Goal: Task Accomplishment & Management: Use online tool/utility

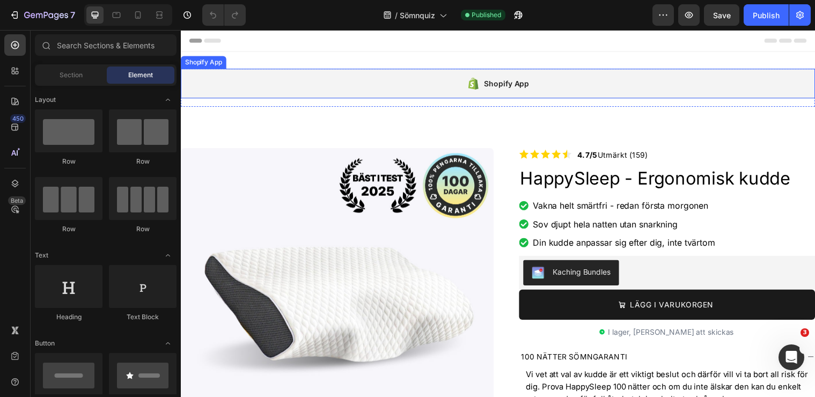
click at [420, 76] on div "Shopify App" at bounding box center [503, 84] width 644 height 30
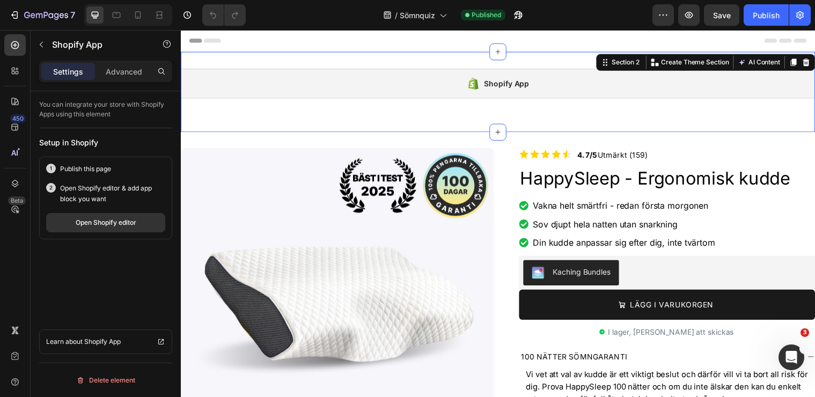
click at [422, 111] on div "Shopify App Shopify App Row" at bounding box center [503, 92] width 644 height 47
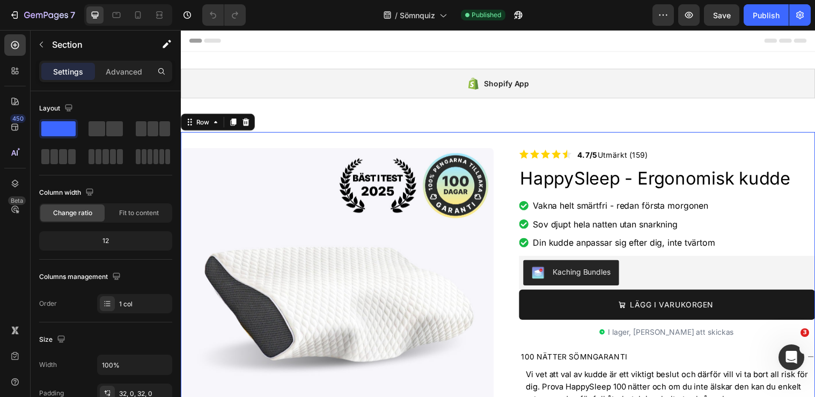
click at [245, 123] on icon at bounding box center [247, 124] width 7 height 8
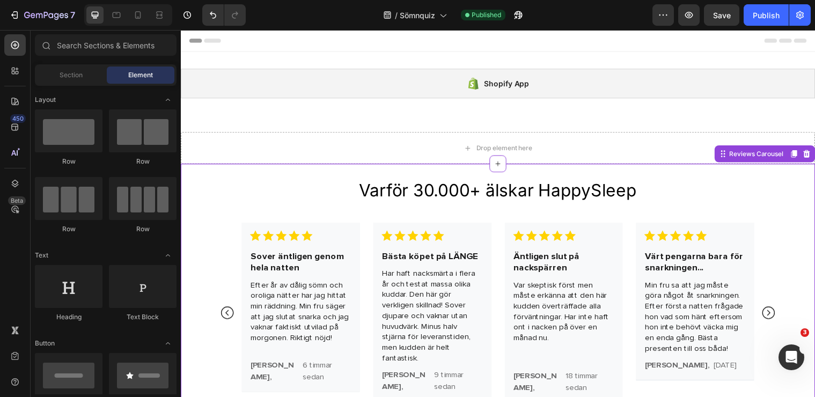
click at [270, 172] on div "Varför 30.000+ älskar HappySleep Heading Image Sover äntligen genom hela natten…" at bounding box center [503, 305] width 644 height 279
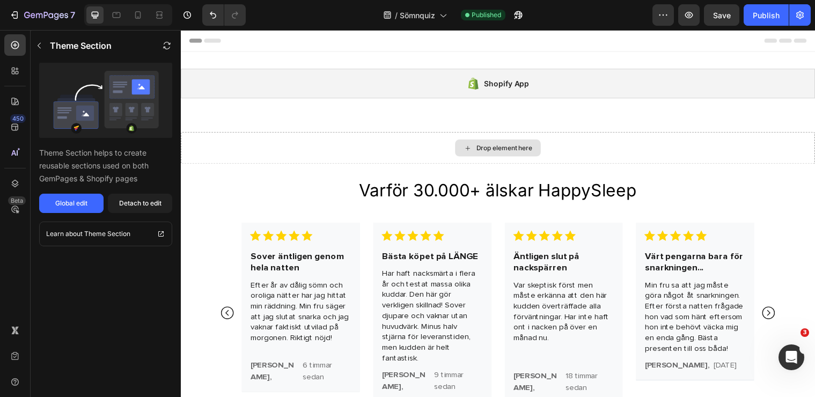
click at [274, 142] on div "Drop element here" at bounding box center [503, 150] width 644 height 32
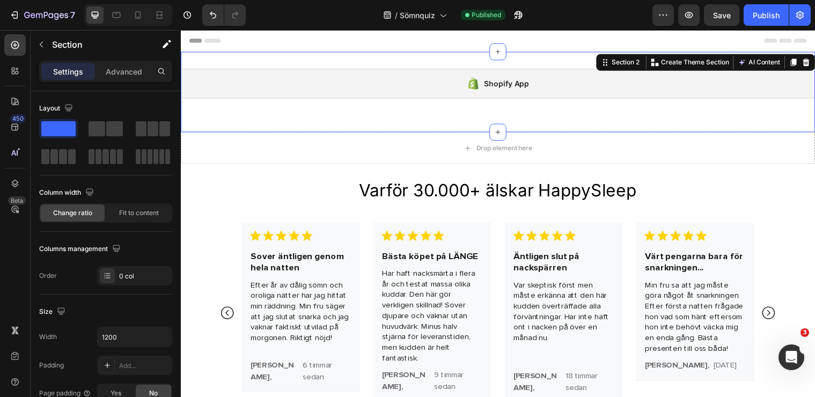
click at [276, 119] on div "Shopify App Shopify App Row Section 2 Create Theme Section AI Content Write wit…" at bounding box center [503, 93] width 644 height 82
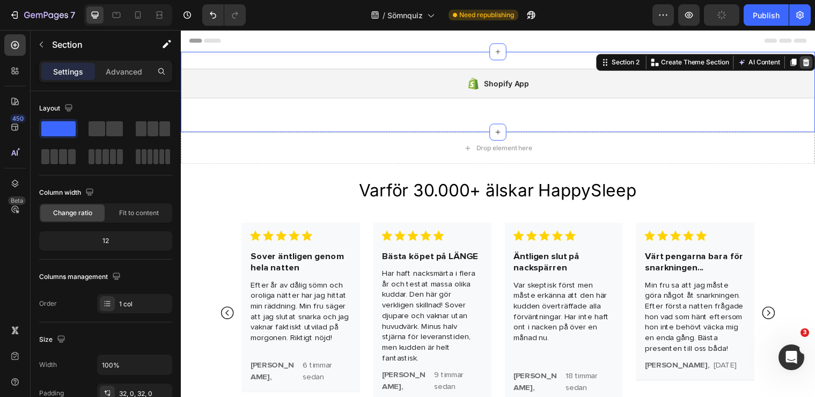
click at [814, 65] on icon at bounding box center [815, 63] width 7 height 8
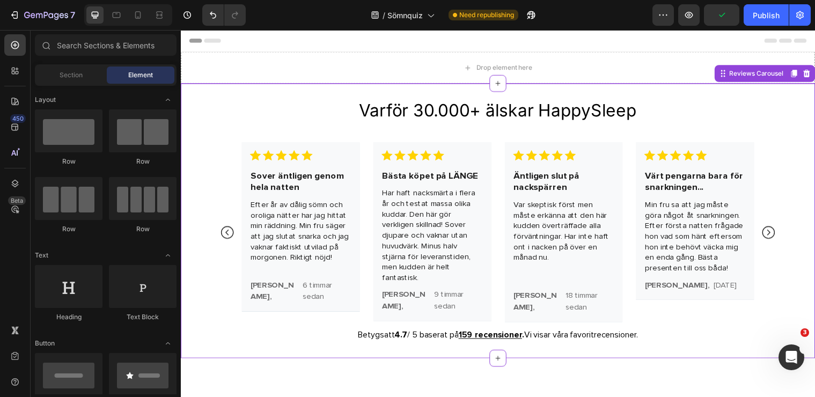
click at [756, 106] on div "Varför 30.000+ älskar HappySleep" at bounding box center [503, 111] width 644 height 22
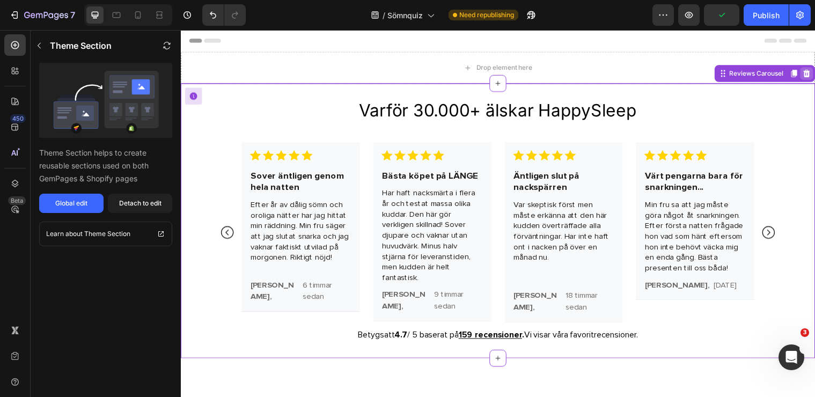
click at [814, 76] on icon at bounding box center [816, 74] width 7 height 8
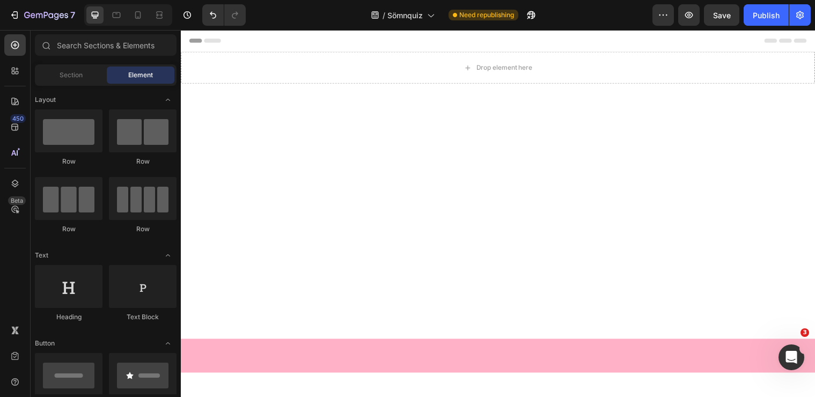
click at [805, 94] on div at bounding box center [503, 213] width 644 height 259
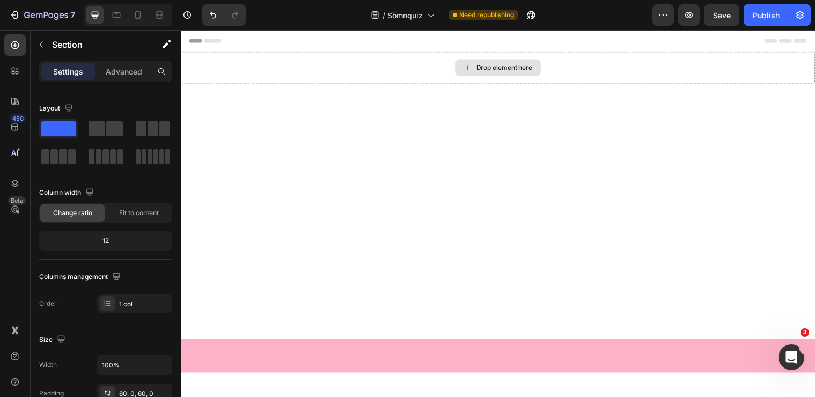
click at [519, 80] on div "Drop element here" at bounding box center [503, 68] width 644 height 32
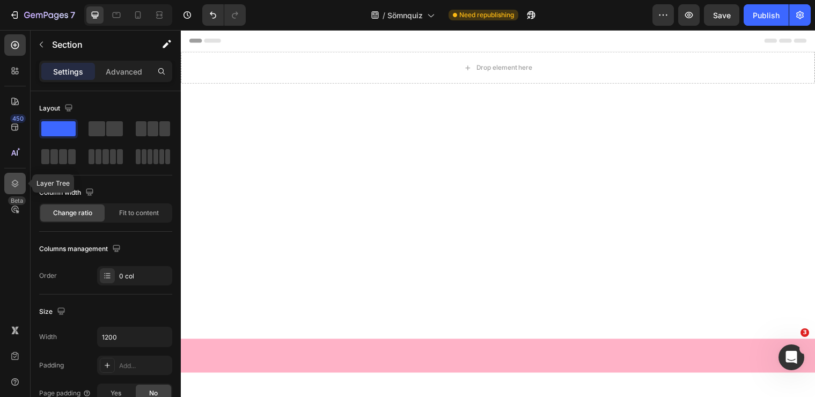
click at [11, 190] on div at bounding box center [14, 183] width 21 height 21
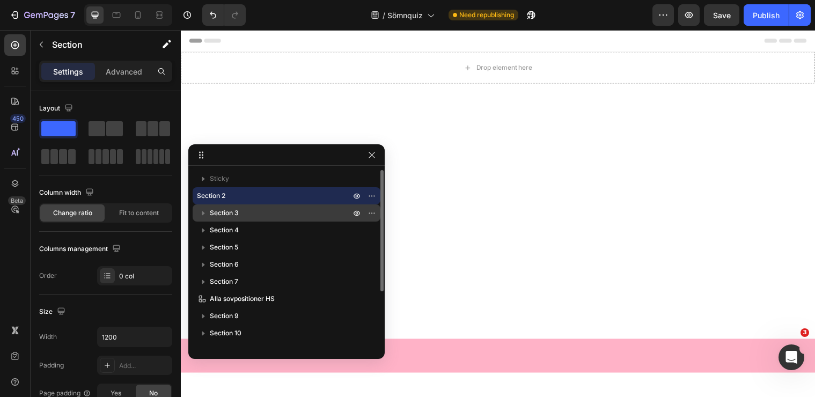
click at [211, 214] on span "Section 3" at bounding box center [224, 213] width 29 height 11
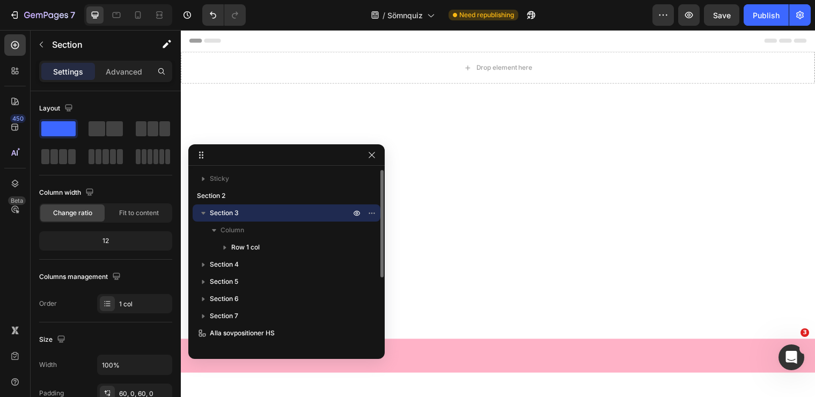
click at [202, 212] on icon "button" at bounding box center [203, 213] width 11 height 11
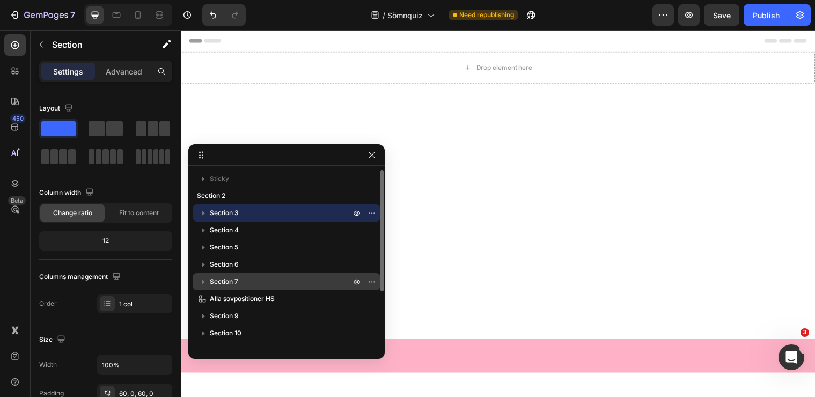
click at [263, 276] on p "Section 7" at bounding box center [281, 281] width 143 height 11
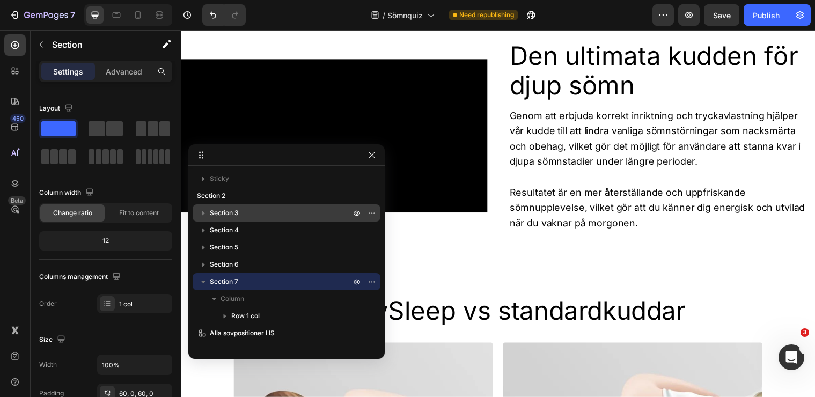
click at [255, 211] on p "Section 3" at bounding box center [281, 213] width 143 height 11
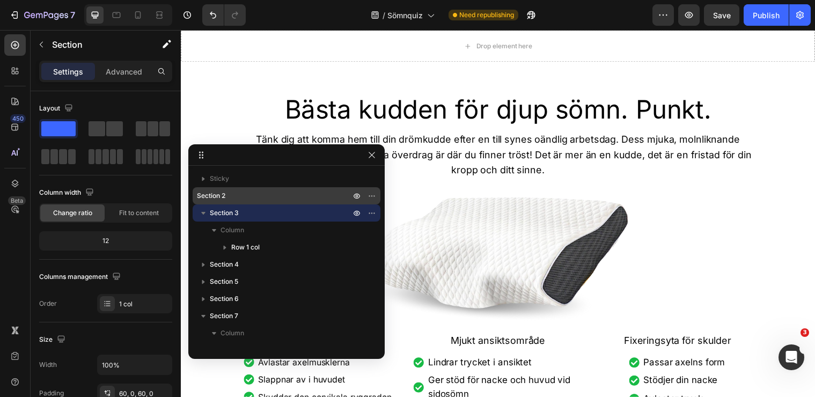
click at [251, 201] on p "Section 2" at bounding box center [268, 195] width 143 height 11
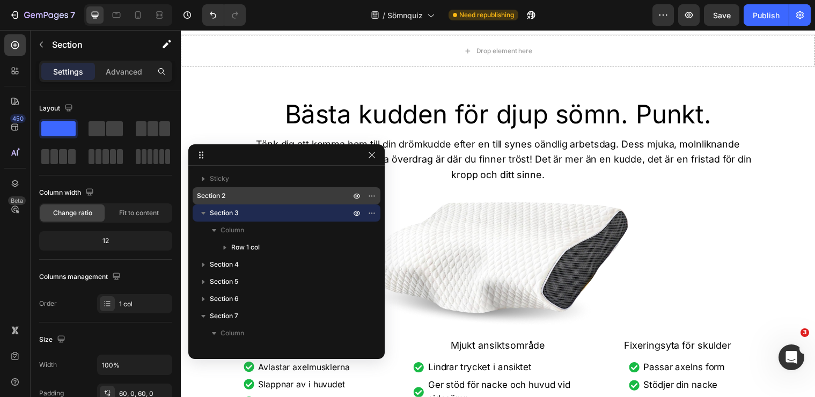
scroll to position [17, 0]
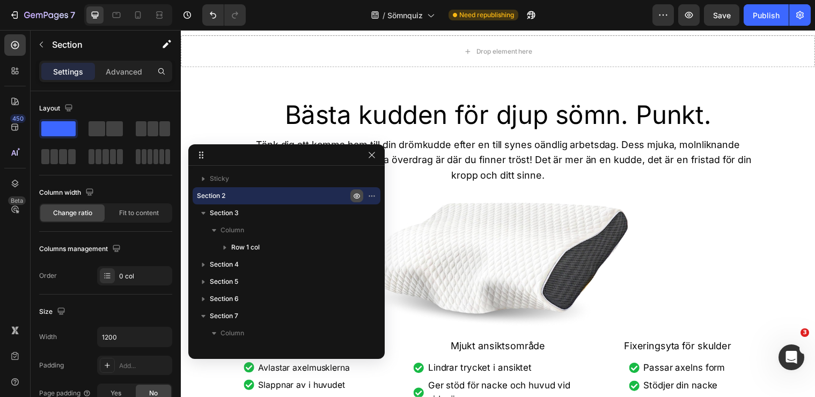
click at [373, 195] on icon "button" at bounding box center [373, 195] width 1 height 1
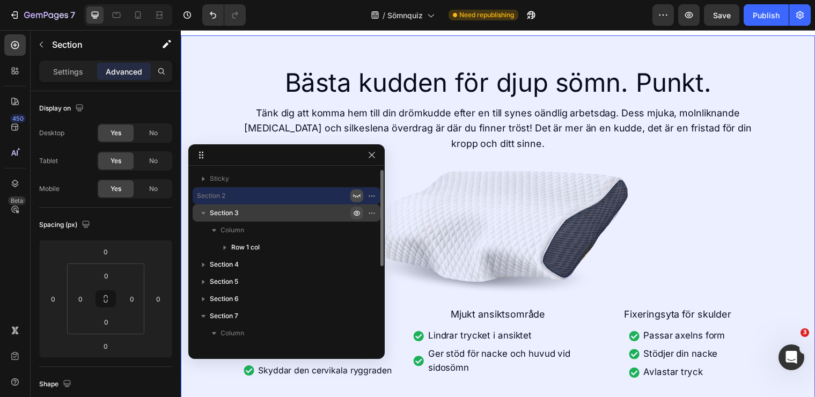
click at [362, 215] on button "button" at bounding box center [356, 213] width 13 height 13
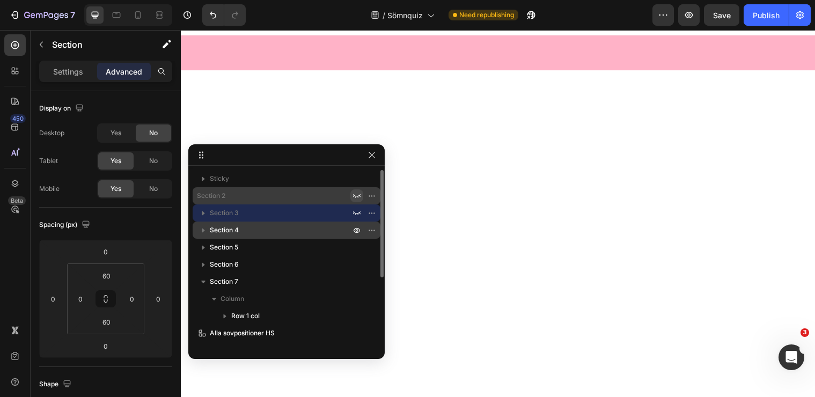
click at [344, 232] on p "Section 4" at bounding box center [281, 230] width 143 height 11
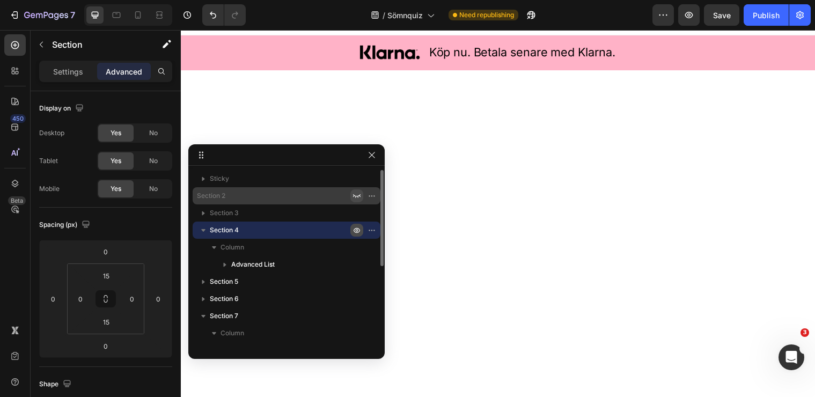
click at [352, 231] on icon "button" at bounding box center [356, 230] width 9 height 9
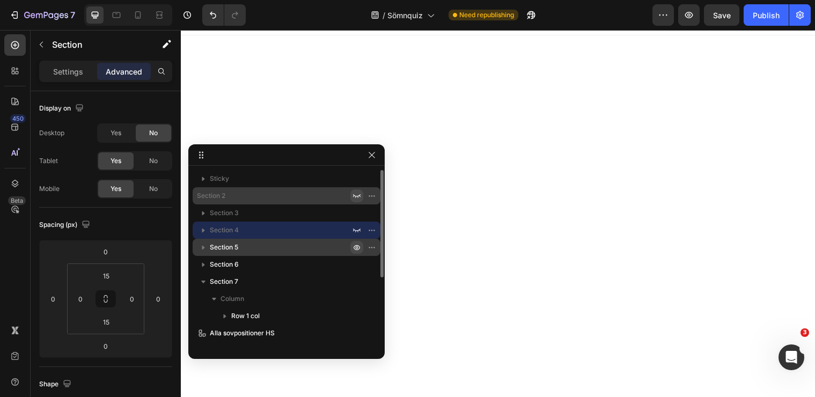
click at [355, 242] on button "button" at bounding box center [356, 247] width 13 height 13
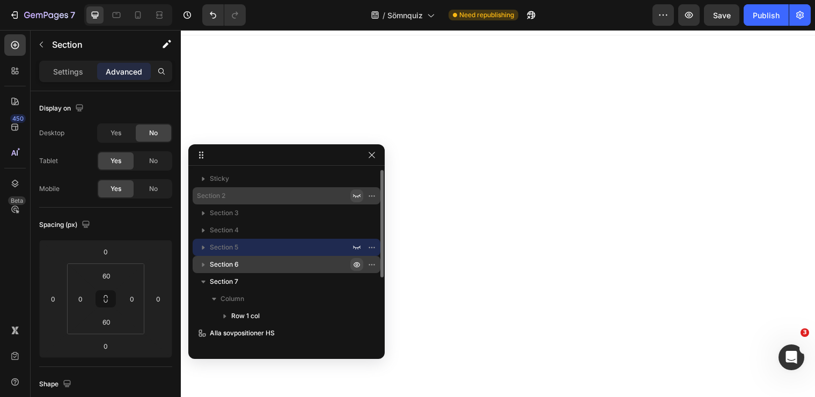
click at [355, 262] on icon "button" at bounding box center [356, 264] width 9 height 9
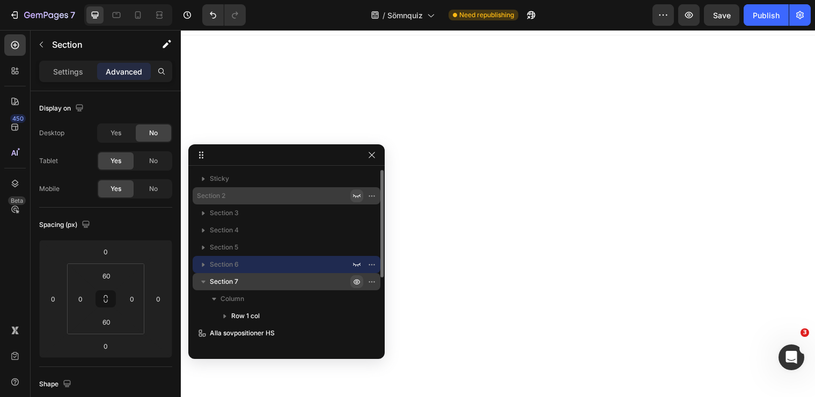
click at [373, 281] on icon "button" at bounding box center [373, 281] width 1 height 1
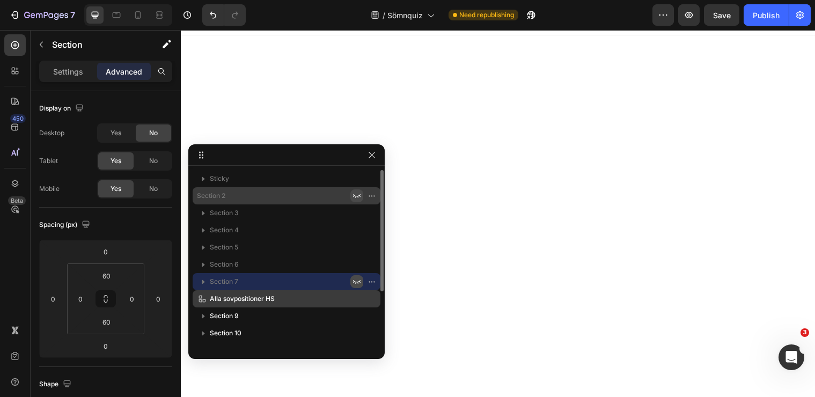
click at [356, 298] on div "Alla sovpositioner HS" at bounding box center [286, 298] width 179 height 17
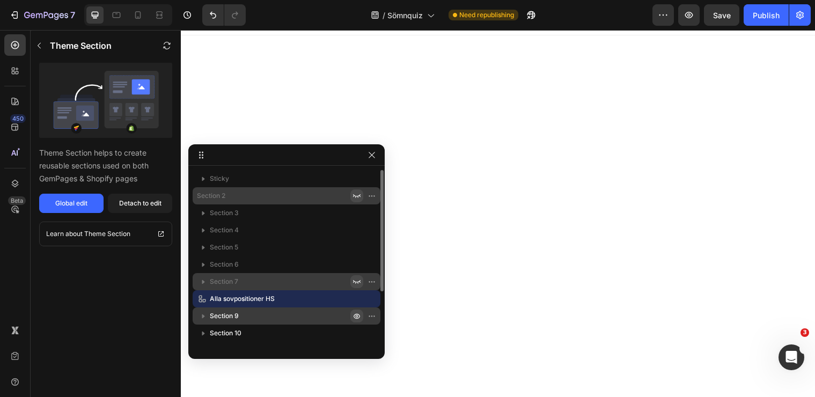
click at [355, 319] on icon "button" at bounding box center [356, 316] width 9 height 9
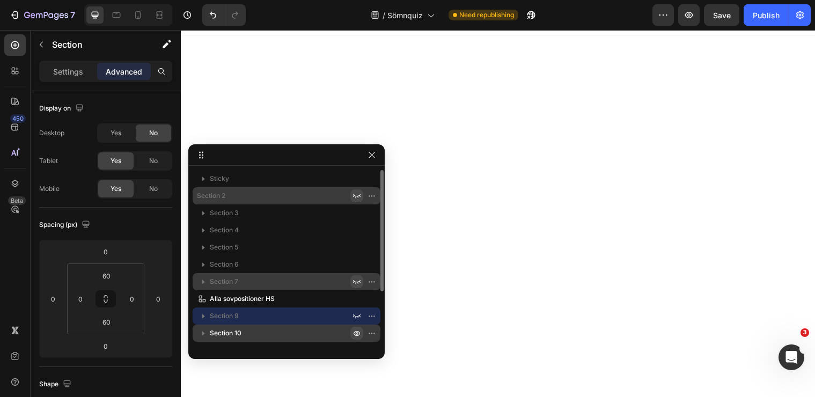
click at [373, 333] on icon "button" at bounding box center [373, 333] width 1 height 1
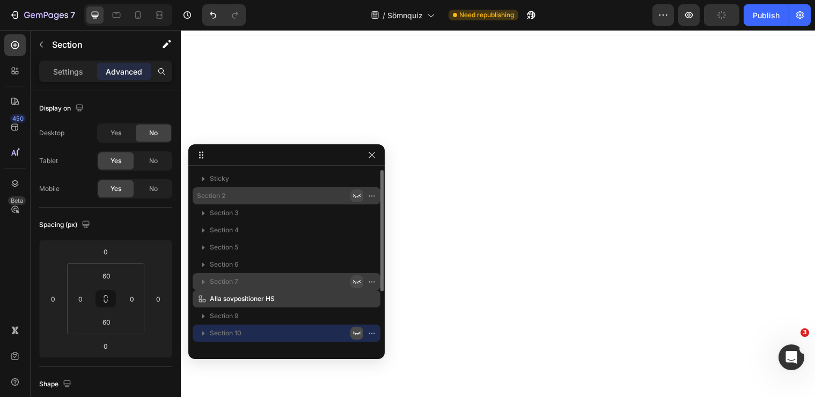
click at [322, 298] on p "Alla sovpositioner HS" at bounding box center [268, 298] width 143 height 11
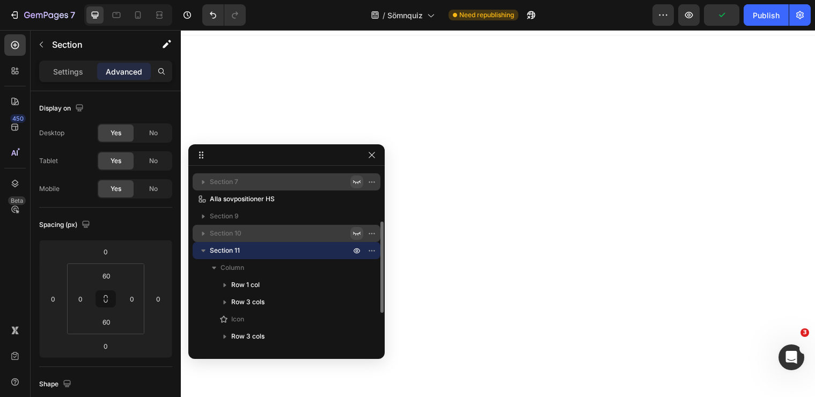
scroll to position [0, 0]
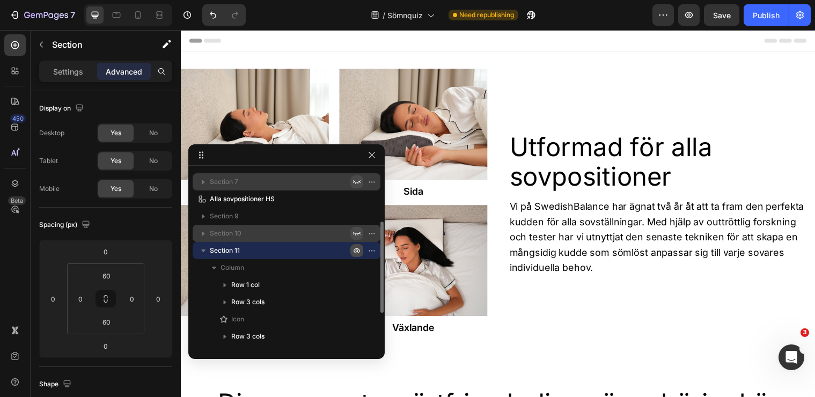
click at [357, 252] on icon "button" at bounding box center [356, 250] width 9 height 9
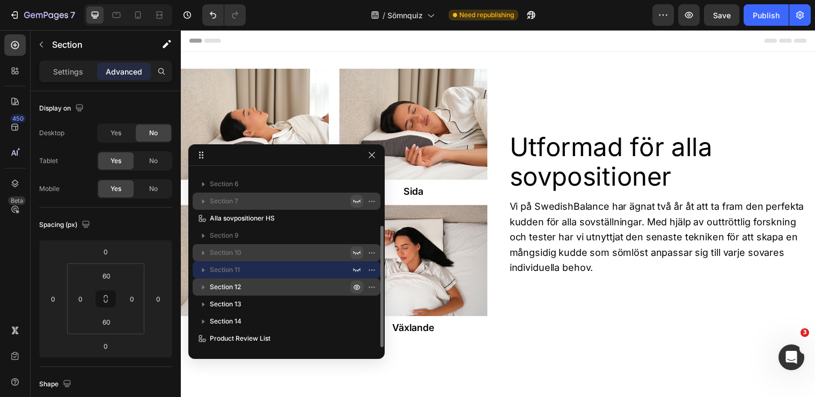
click at [356, 290] on icon "button" at bounding box center [356, 287] width 9 height 9
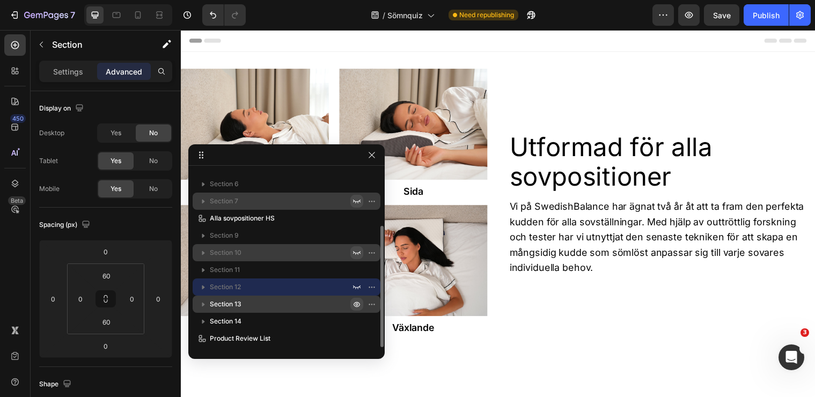
click at [356, 305] on icon "button" at bounding box center [357, 304] width 3 height 3
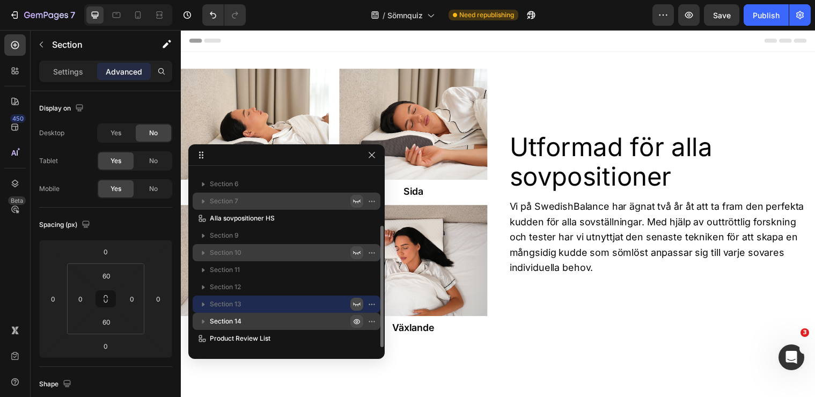
click at [352, 319] on icon "button" at bounding box center [356, 321] width 9 height 9
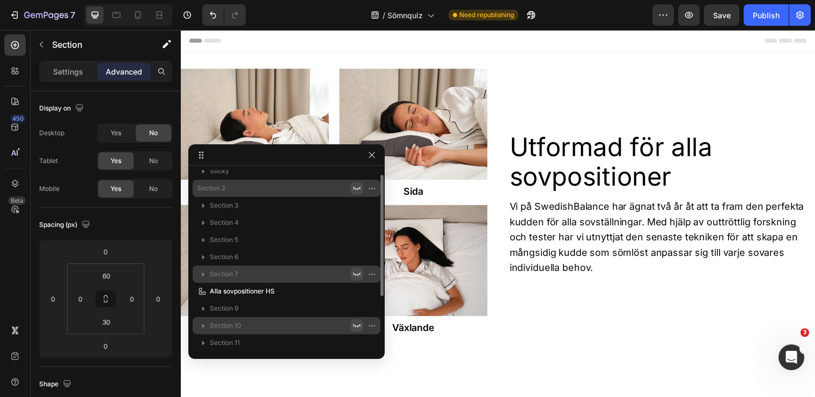
scroll to position [0, 0]
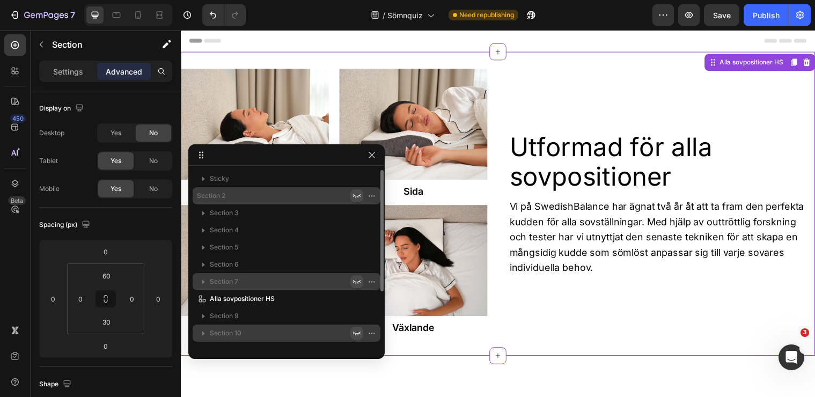
click at [490, 282] on img at bounding box center [417, 264] width 150 height 113
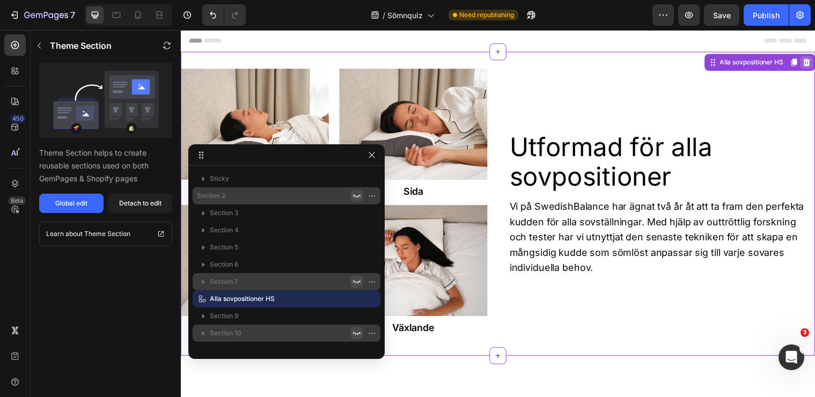
click at [814, 67] on icon at bounding box center [816, 62] width 9 height 9
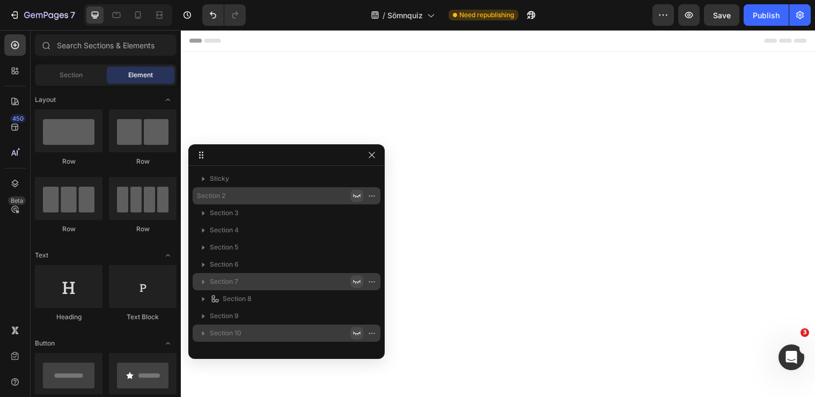
scroll to position [63, 0]
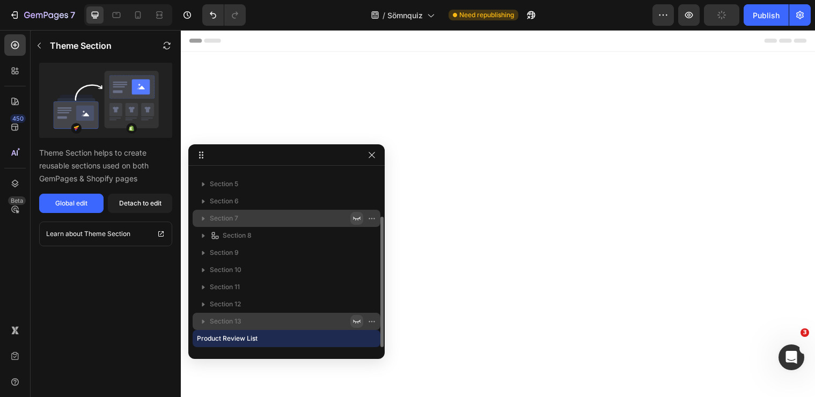
click at [372, 157] on icon "button" at bounding box center [371, 155] width 9 height 9
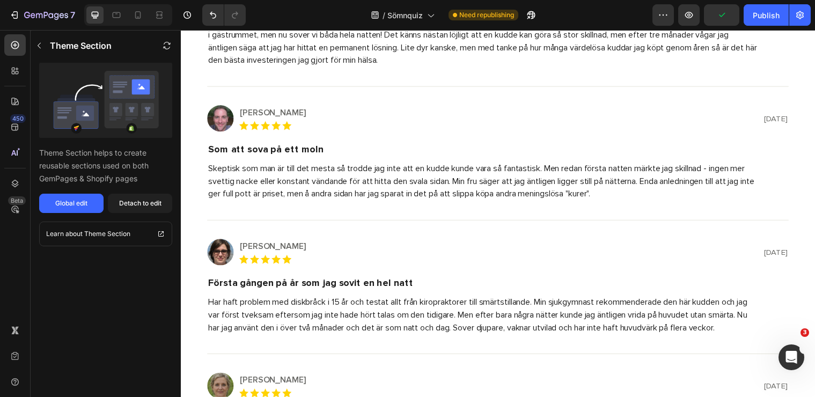
scroll to position [0, 0]
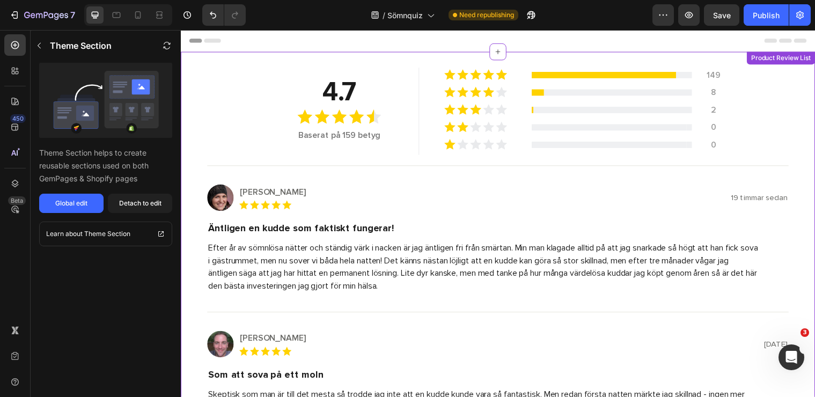
click at [782, 84] on div "4.7 Heading Image Baserat på 159 betyg Text Block Row Image Title Line 149 Text…" at bounding box center [503, 192] width 590 height 248
click at [721, 90] on p "8" at bounding box center [721, 93] width 21 height 13
click at [583, 186] on div "Title Line" at bounding box center [503, 176] width 590 height 19
click at [556, 254] on p "Efter år av sömnlösa nätter och ständig värk i nacken är jag äntligen fri från …" at bounding box center [488, 270] width 558 height 51
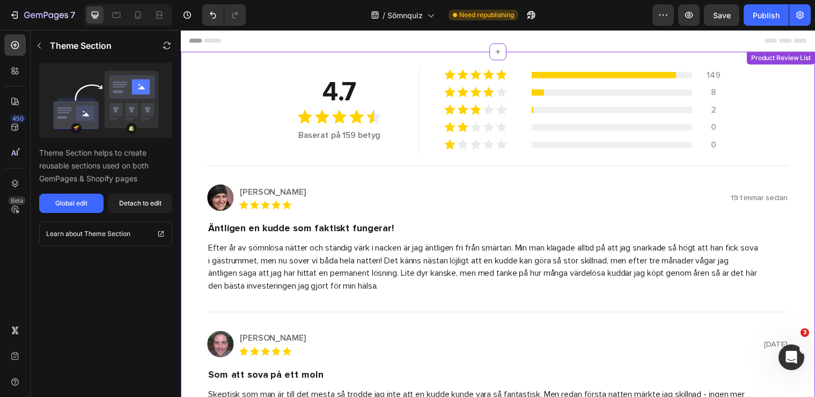
click at [785, 60] on div "Product Review List" at bounding box center [789, 59] width 65 height 10
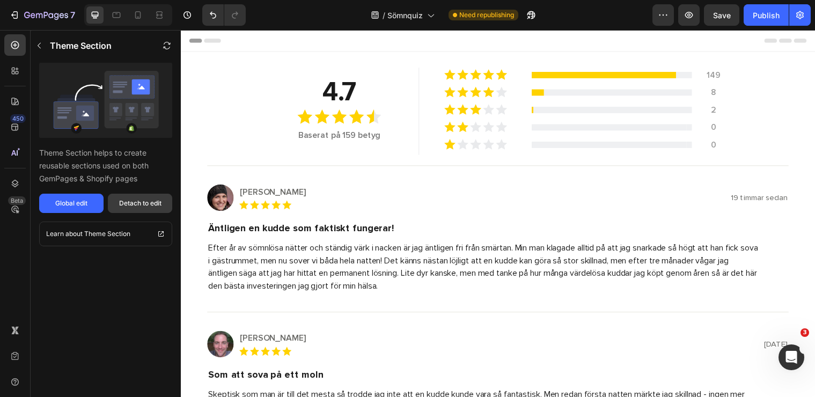
click at [140, 212] on button "Detach to edit" at bounding box center [140, 203] width 64 height 19
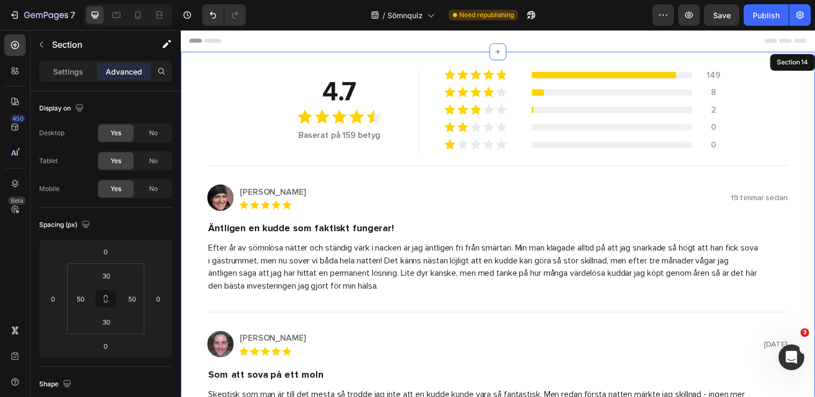
click at [790, 85] on div "4.7 Heading Image Baserat på 159 betyg Text Block Row Image Title Line 149 Text…" at bounding box center [503, 192] width 590 height 248
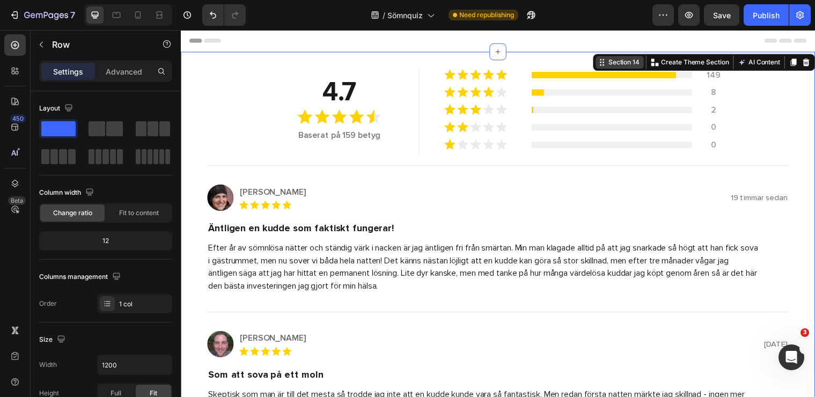
click at [795, 57] on div "Section 14 Create Theme Section AI Content Write with GemAI What would you like…" at bounding box center [711, 62] width 225 height 17
click at [814, 63] on div at bounding box center [815, 62] width 13 height 13
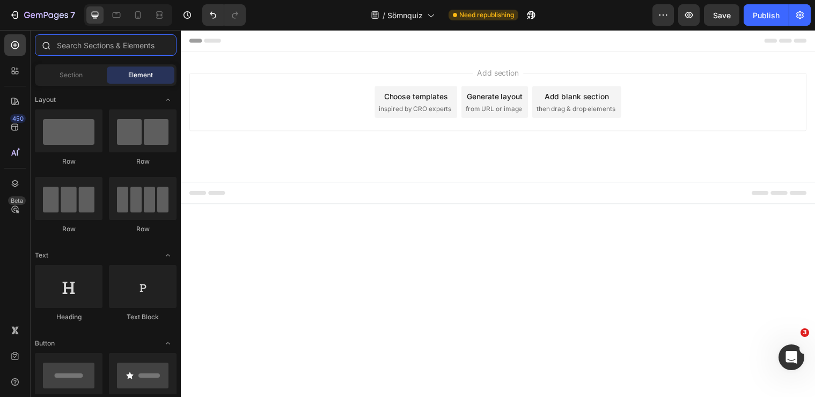
click at [85, 47] on input "text" at bounding box center [106, 44] width 142 height 21
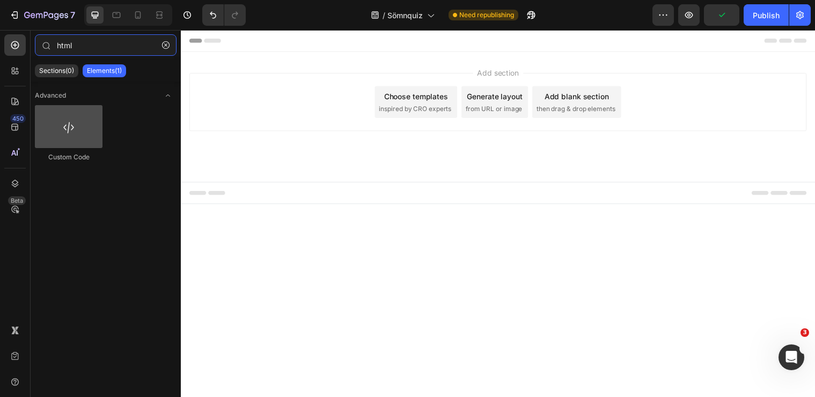
type input "html"
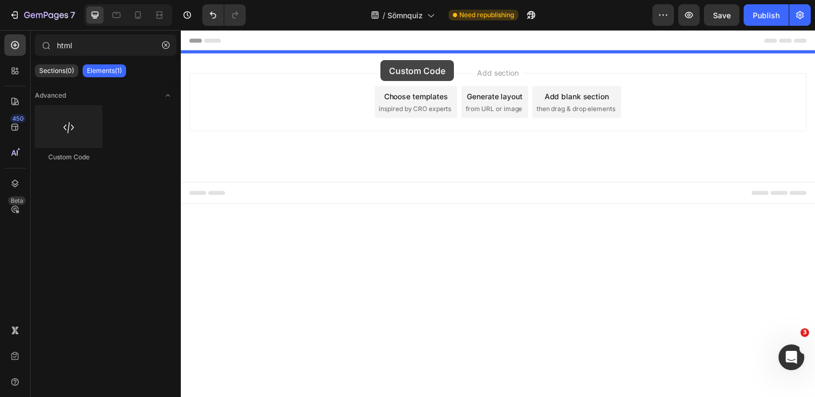
drag, startPoint x: 248, startPoint y: 164, endPoint x: 382, endPoint y: 60, distance: 169.7
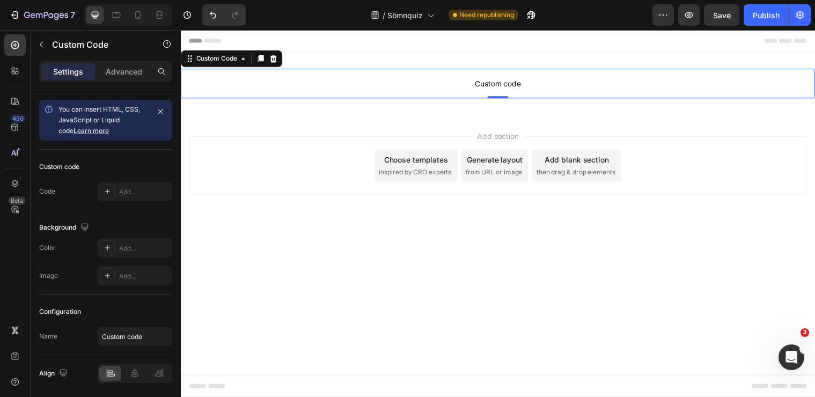
click at [437, 85] on span "Custom code" at bounding box center [503, 84] width 644 height 13
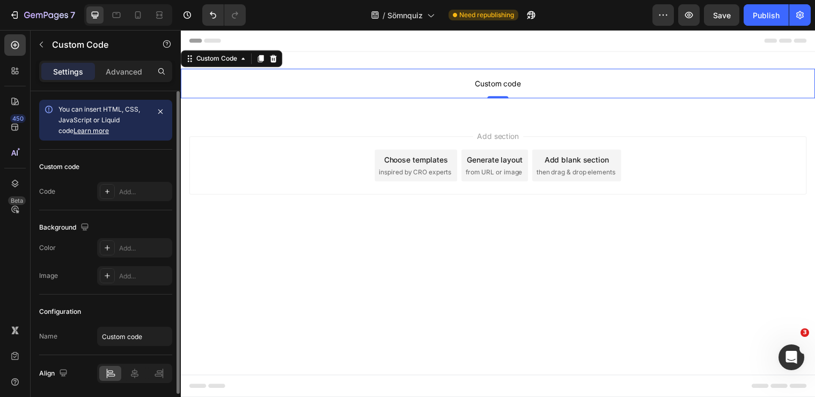
click at [87, 124] on div "You can insert HTML, CSS, JavaScript or Liquid code Learn more" at bounding box center [103, 120] width 90 height 32
click at [128, 194] on div "Add..." at bounding box center [144, 192] width 50 height 10
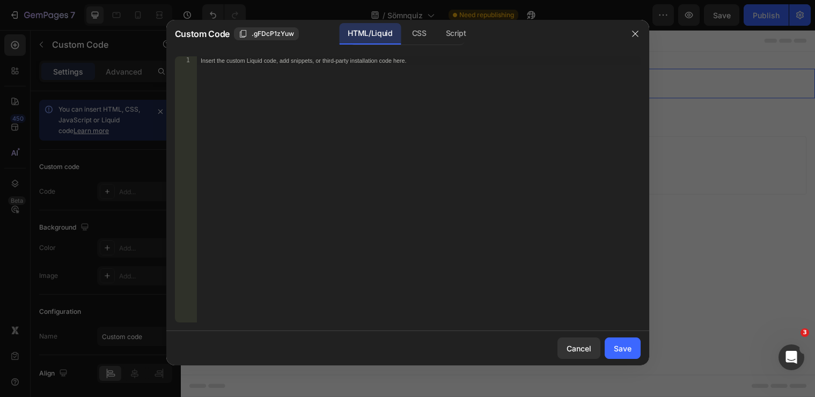
click at [334, 79] on div "Insert the custom Liquid code, add snippets, or third-party installation code h…" at bounding box center [418, 197] width 444 height 283
paste textarea "<div style="width:100%;height:500px;" data-fillout-id="bCUbYQhrHzus" data-fillo…"
type textarea "<div style="width:100%;height:500px;" data-fillout-id="bCUbYQhrHzus" data-fillo…"
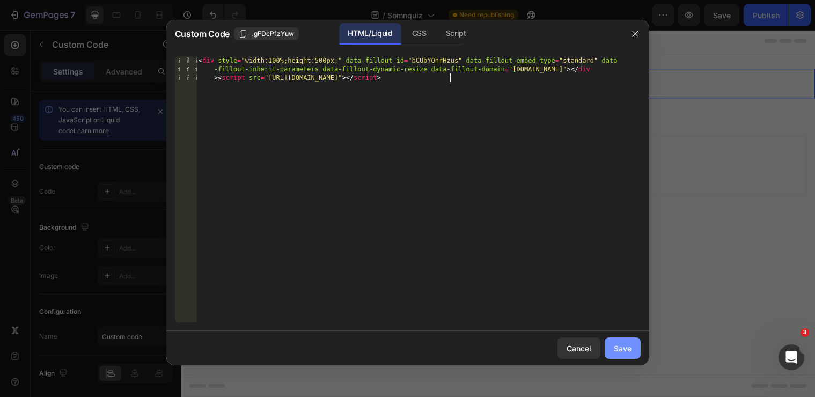
click at [618, 354] on button "Save" at bounding box center [623, 347] width 36 height 21
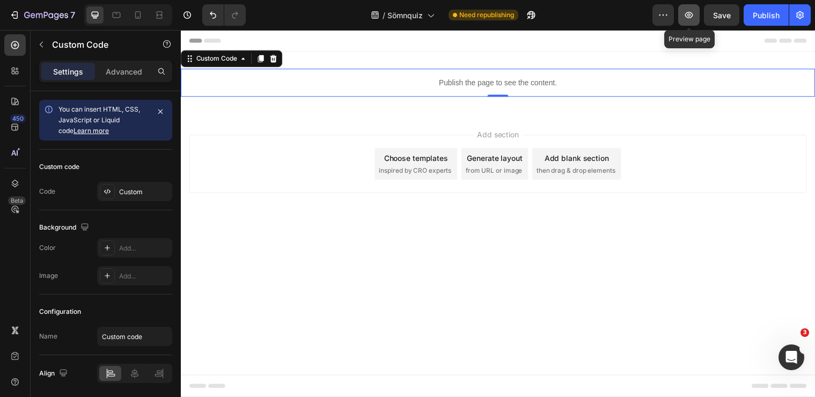
click at [681, 14] on button "button" at bounding box center [688, 14] width 21 height 21
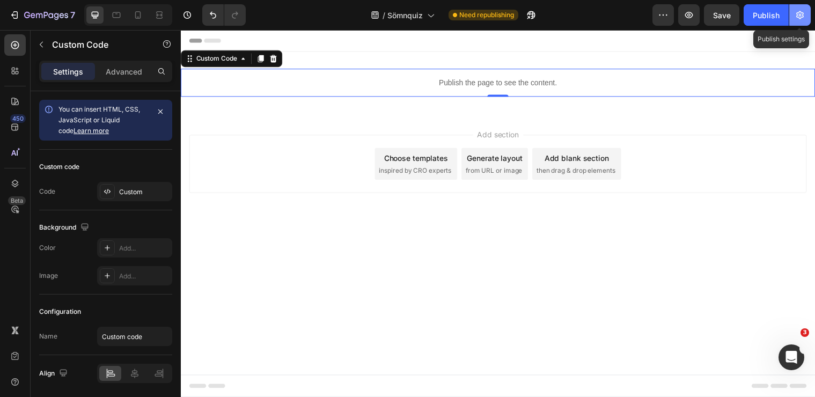
click at [803, 19] on icon "button" at bounding box center [799, 15] width 11 height 11
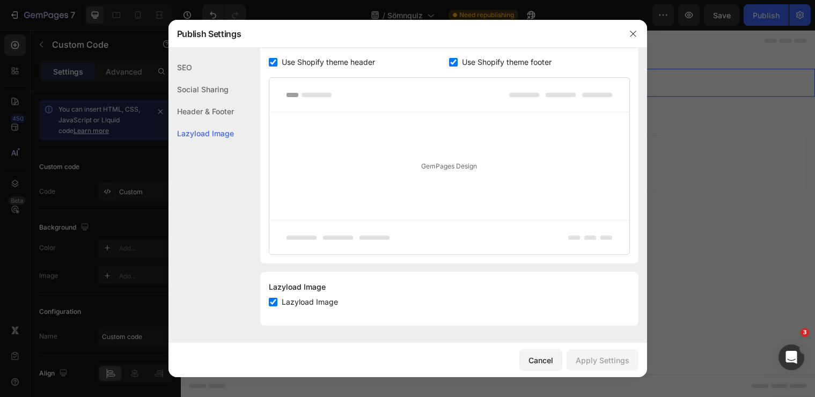
scroll to position [526, 0]
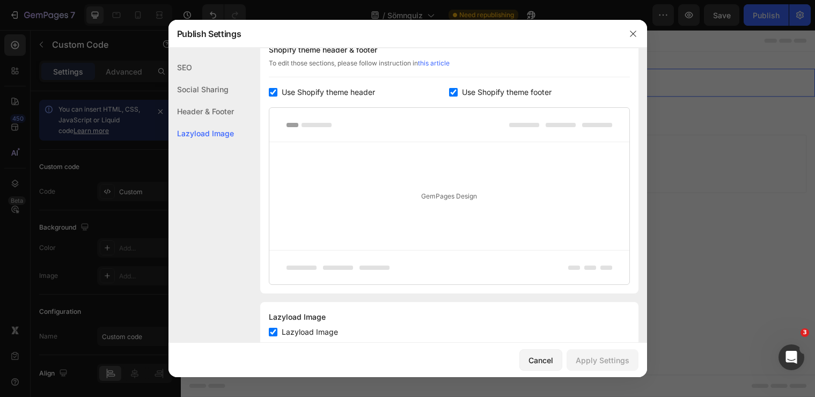
click at [448, 93] on div "Use Shopify theme header" at bounding box center [359, 92] width 181 height 13
checkbox input "false"
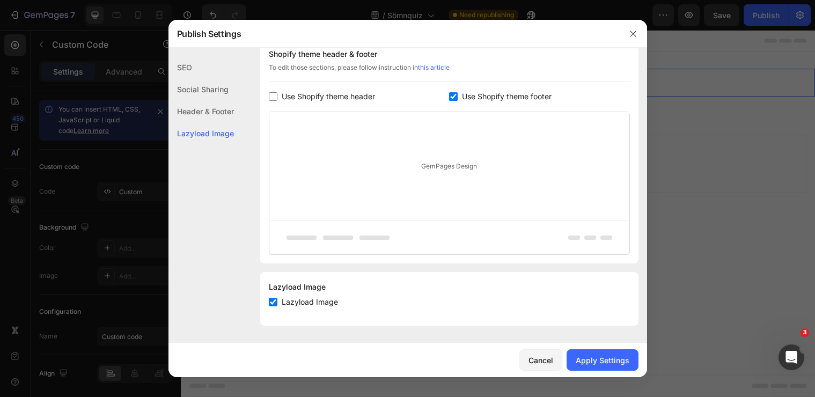
scroll to position [522, 0]
click at [460, 104] on div "Shopify theme header & footer To edit those sections, please follow instruction…" at bounding box center [449, 151] width 378 height 224
click at [454, 95] on input "checkbox" at bounding box center [453, 96] width 9 height 9
checkbox input "false"
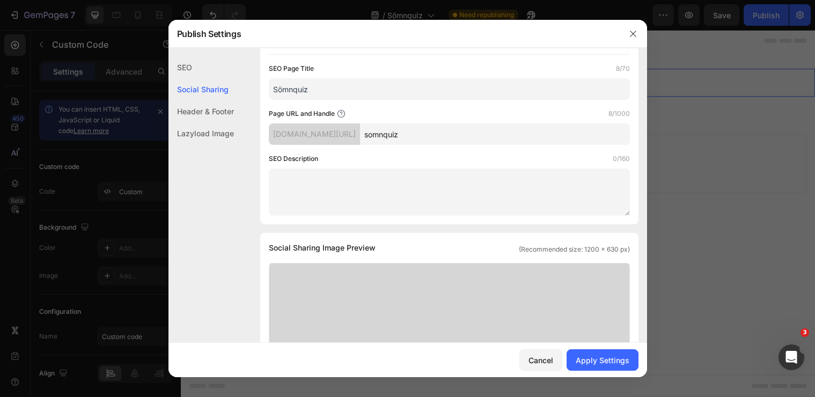
scroll to position [0, 0]
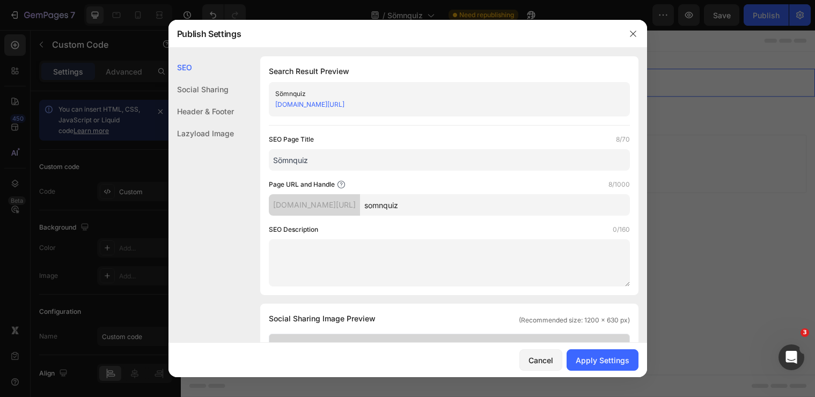
click at [481, 209] on input "somnquiz" at bounding box center [495, 204] width 270 height 21
type input "somnquizzz"
click at [614, 356] on div "Apply Settings" at bounding box center [603, 360] width 54 height 11
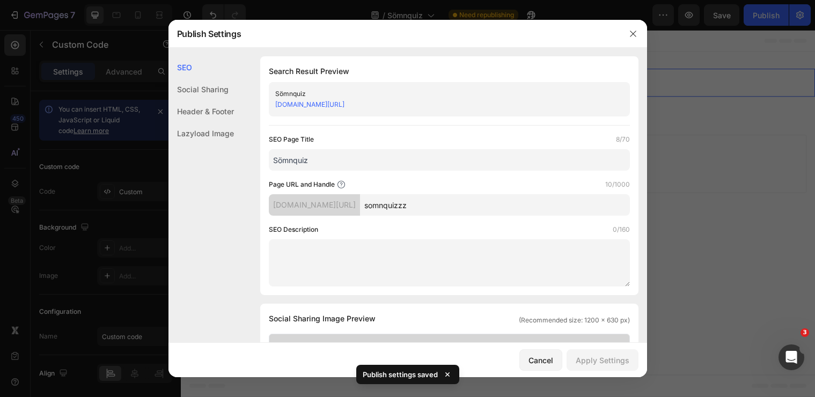
click at [677, 158] on div at bounding box center [407, 198] width 815 height 397
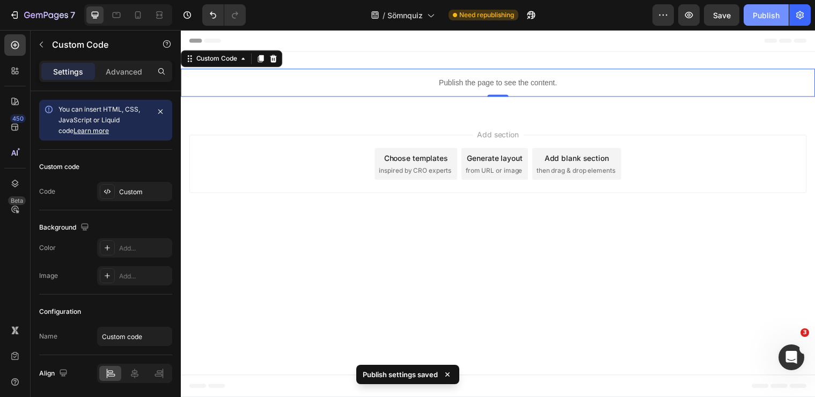
click at [769, 11] on div "Publish" at bounding box center [766, 15] width 27 height 11
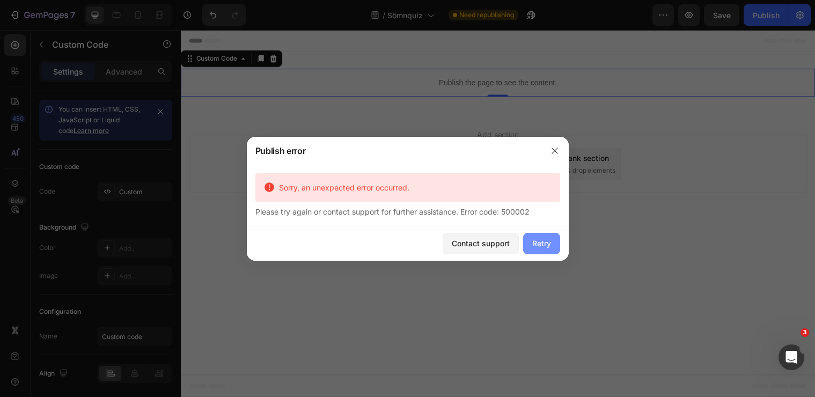
click at [534, 239] on div "Retry" at bounding box center [541, 243] width 19 height 11
click at [526, 16] on div at bounding box center [407, 198] width 815 height 397
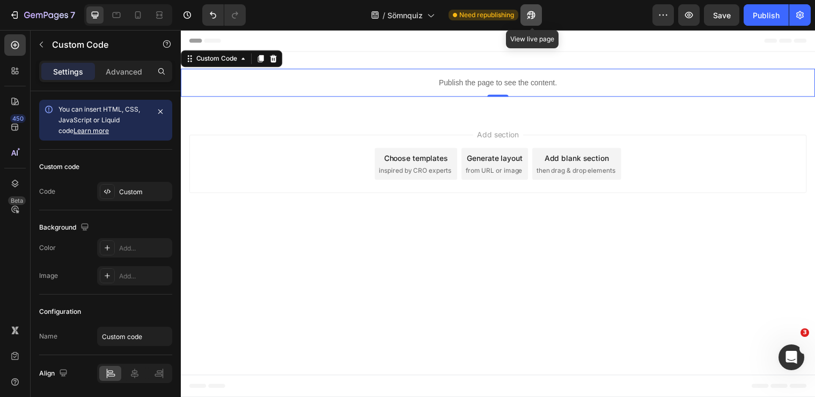
click at [526, 16] on button "button" at bounding box center [530, 14] width 21 height 21
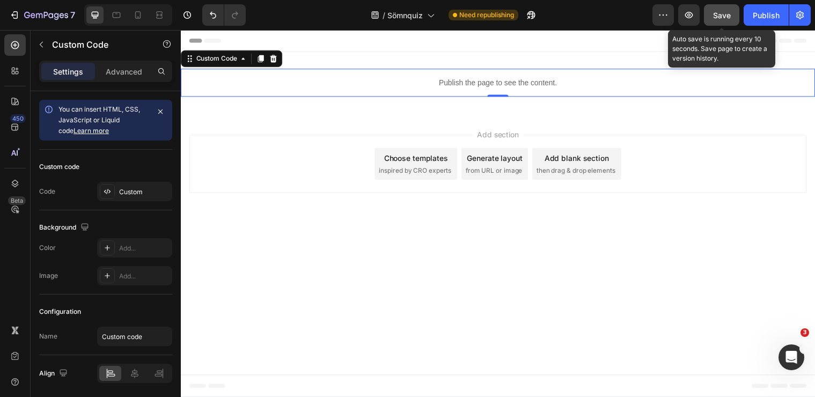
click at [723, 13] on span "Save" at bounding box center [722, 15] width 18 height 9
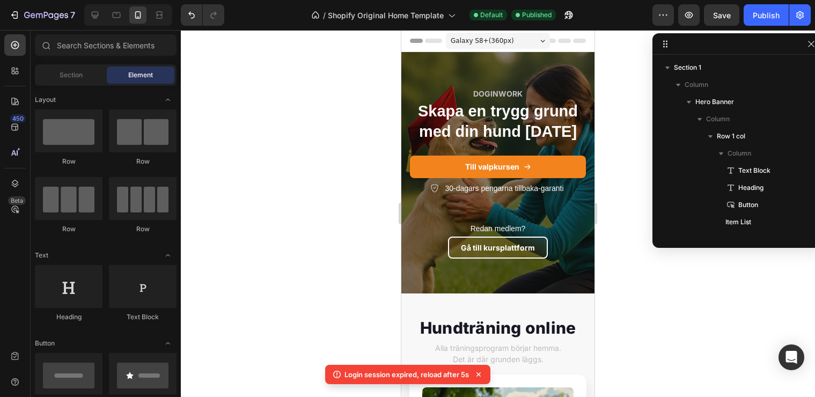
scroll to position [98, 0]
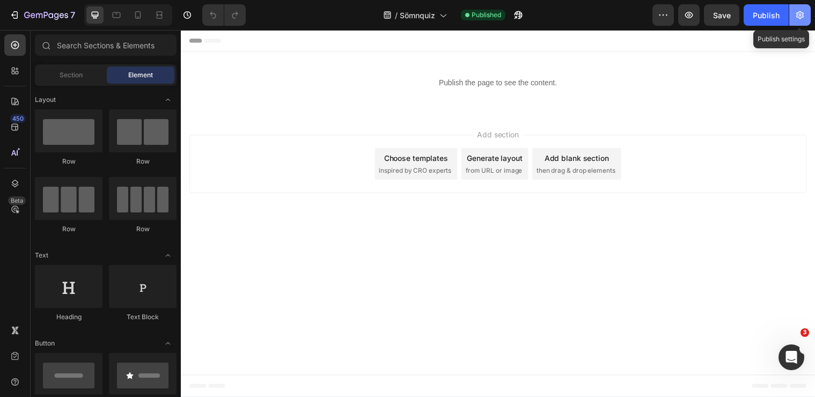
click at [797, 16] on icon "button" at bounding box center [800, 15] width 8 height 8
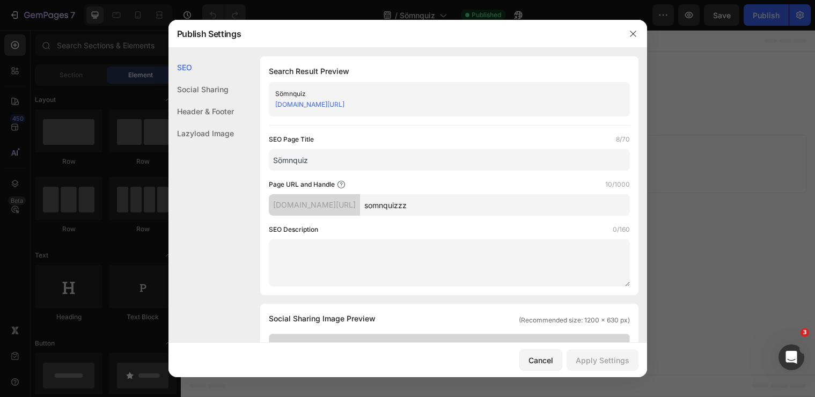
click at [470, 204] on input "somnquizzz" at bounding box center [495, 204] width 270 height 21
type input "nacktest"
click at [620, 360] on div "Apply Settings" at bounding box center [603, 360] width 54 height 11
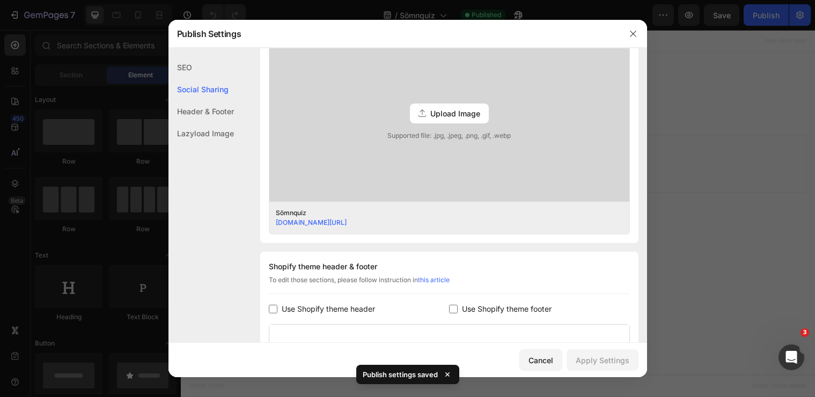
scroll to position [237, 0]
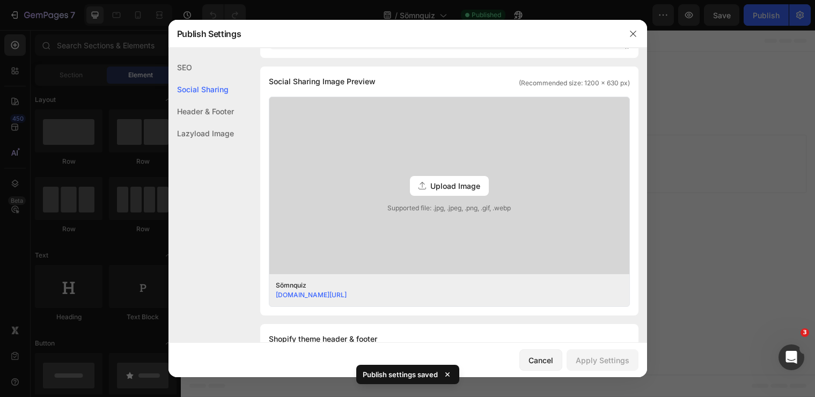
click at [463, 194] on div "Upload Image" at bounding box center [449, 186] width 79 height 20
click at [0, 0] on input "Upload Image Supported file: .jpg, .jpeg, .png, .gif, .webp" at bounding box center [0, 0] width 0 height 0
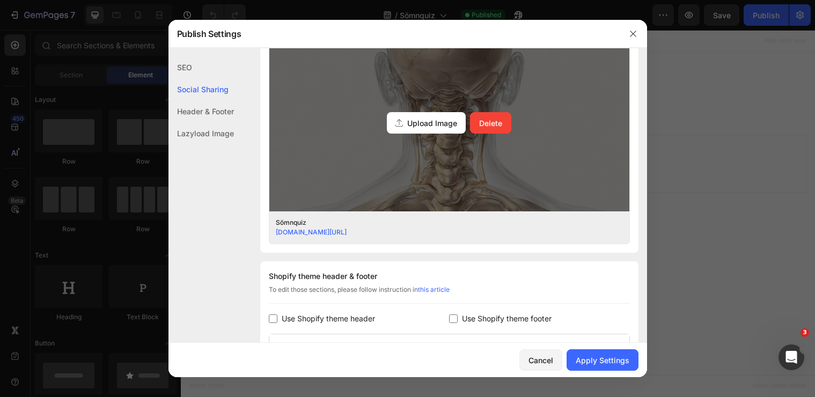
scroll to position [334, 0]
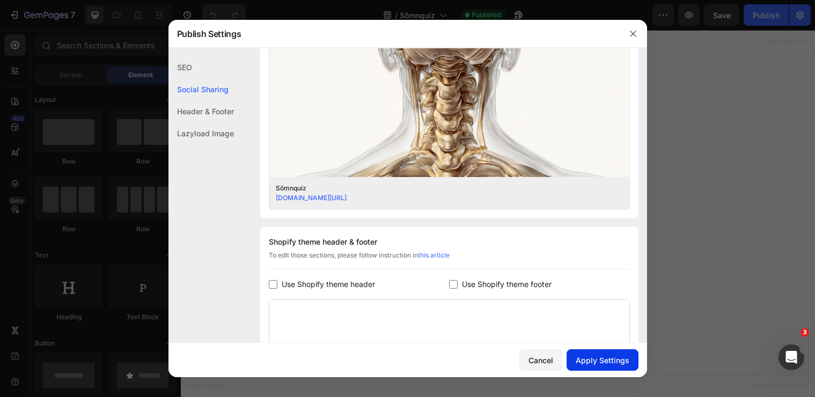
click at [596, 365] on button "Apply Settings" at bounding box center [602, 359] width 72 height 21
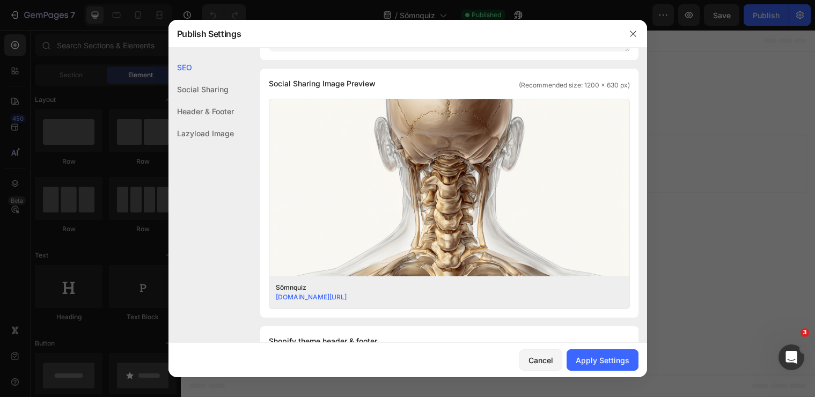
scroll to position [0, 0]
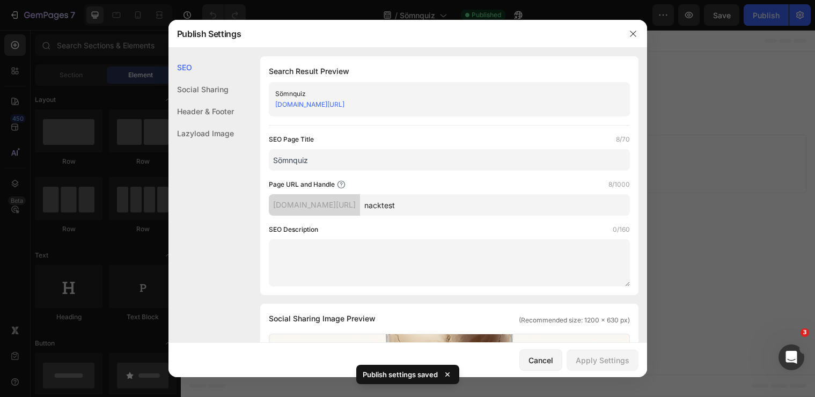
click at [323, 163] on input "Sömnquiz" at bounding box center [449, 159] width 361 height 21
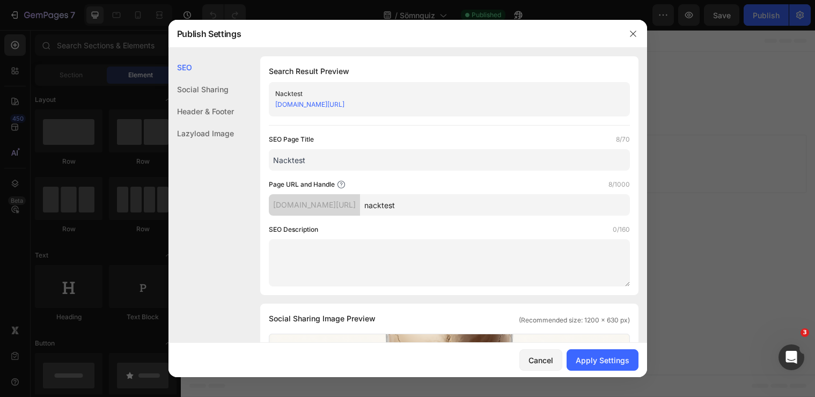
type input "Nacktest"
click at [683, 210] on div at bounding box center [407, 198] width 815 height 397
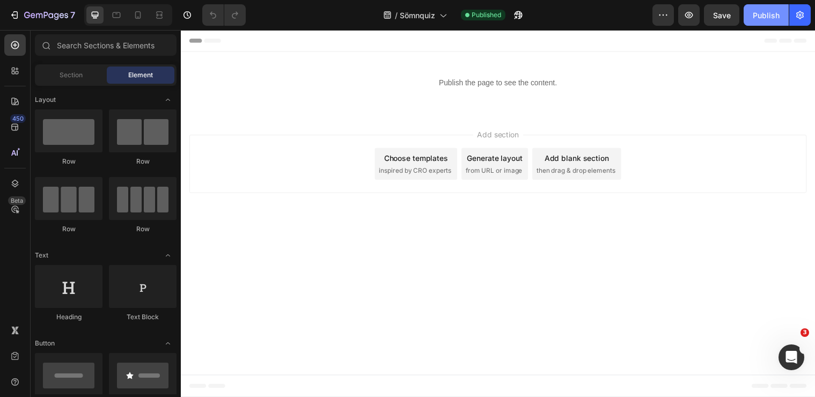
click at [753, 16] on button "Publish" at bounding box center [765, 14] width 45 height 21
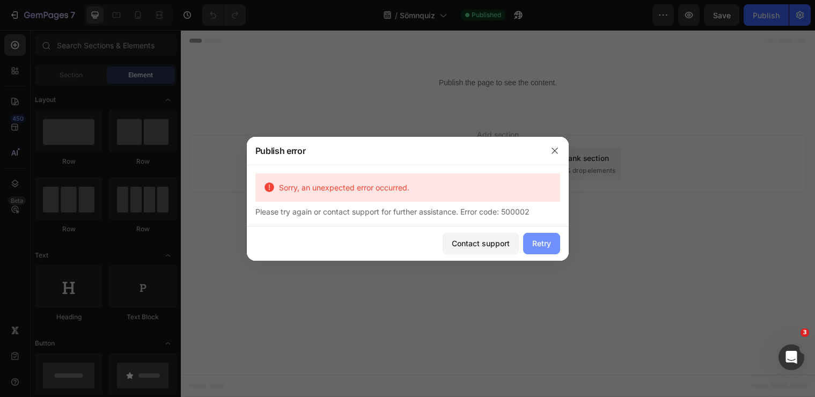
click at [557, 240] on button "Retry" at bounding box center [541, 243] width 37 height 21
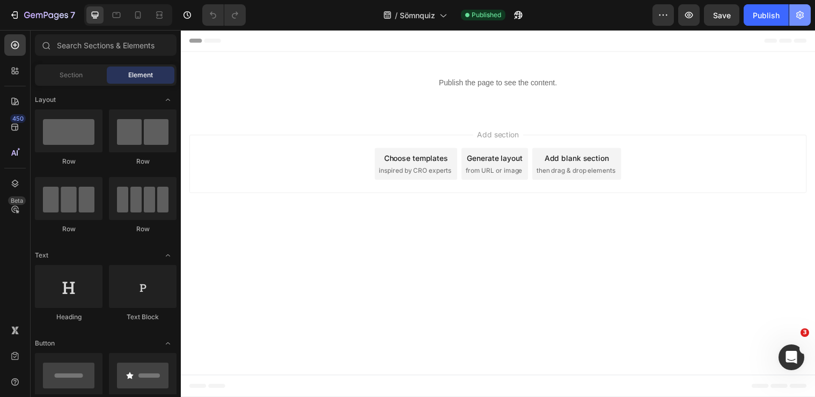
click at [792, 13] on button "button" at bounding box center [799, 14] width 21 height 21
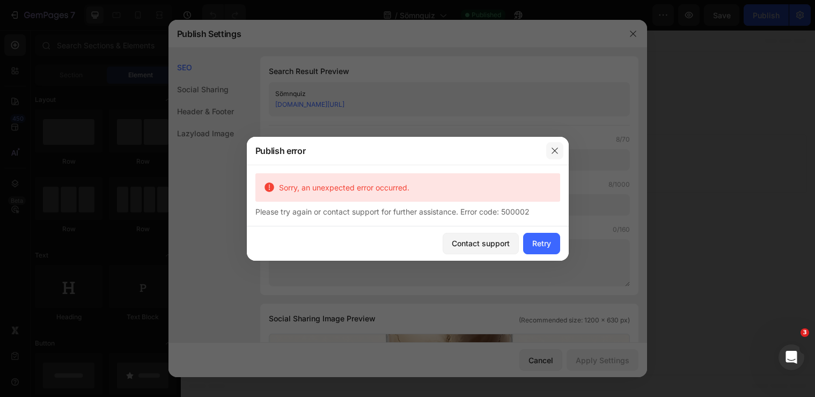
click at [550, 147] on icon "button" at bounding box center [554, 150] width 9 height 9
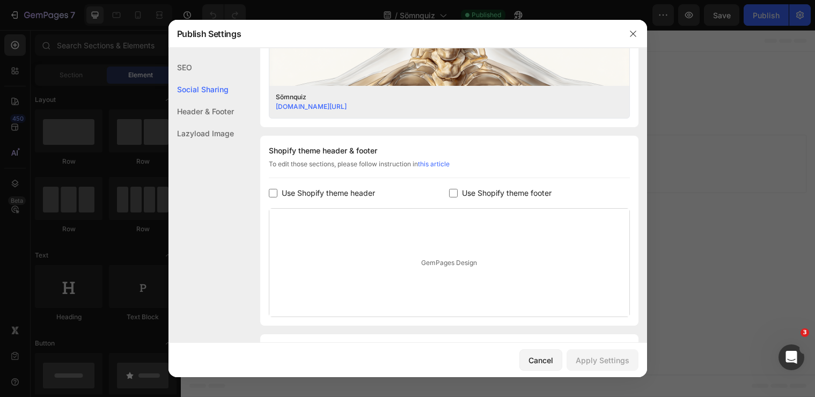
scroll to position [488, 0]
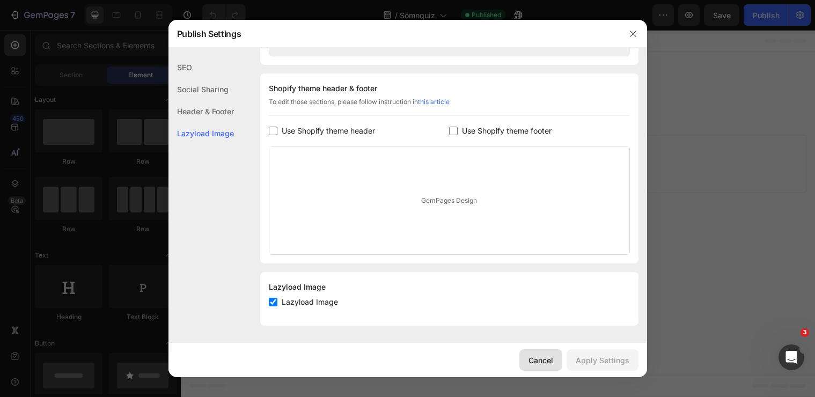
click at [548, 359] on div "Cancel" at bounding box center [540, 360] width 25 height 11
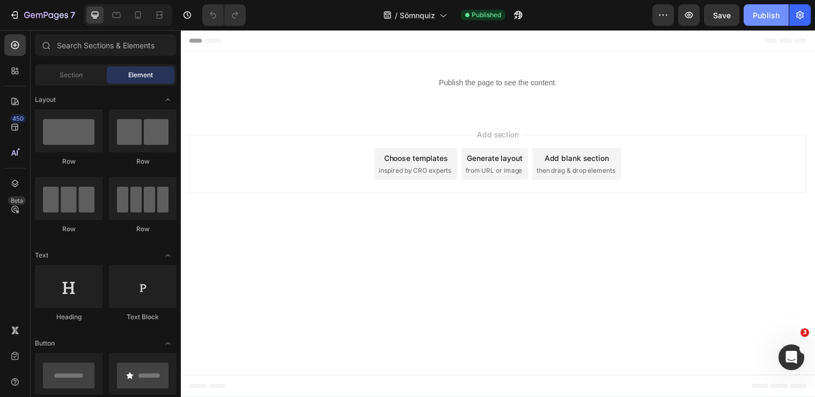
click at [755, 10] on div "Publish" at bounding box center [766, 15] width 27 height 11
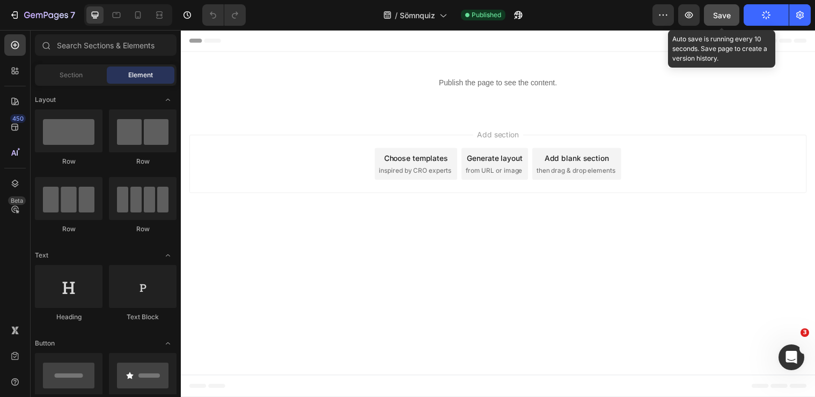
click at [720, 0] on body "7 Version history / Sömnquiz Published Preview Save Auto save is running every …" at bounding box center [407, 0] width 815 height 0
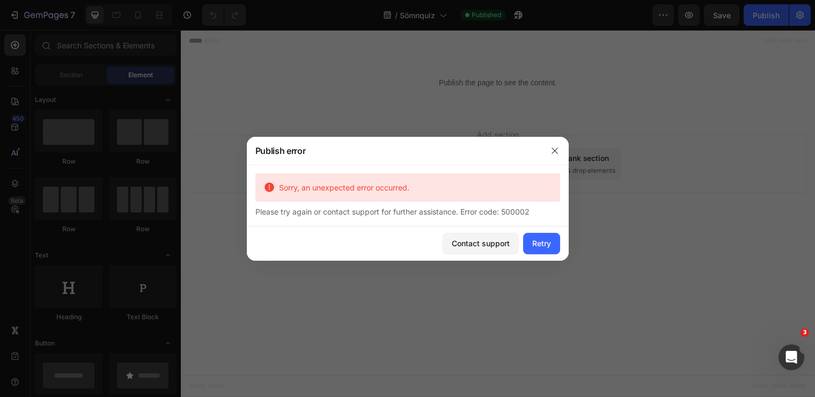
click at [569, 247] on div at bounding box center [407, 198] width 815 height 397
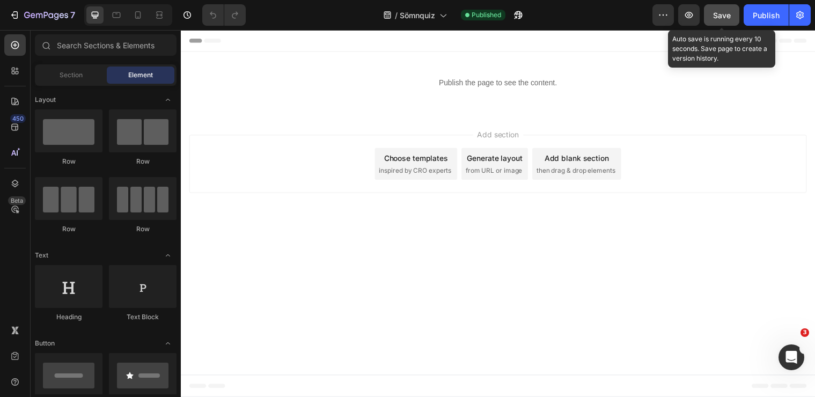
click at [729, 10] on div "Save" at bounding box center [722, 15] width 18 height 11
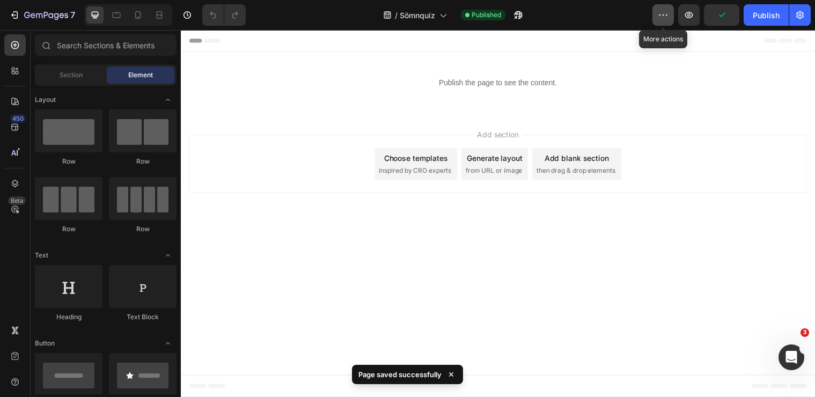
click at [656, 16] on button "button" at bounding box center [662, 14] width 21 height 21
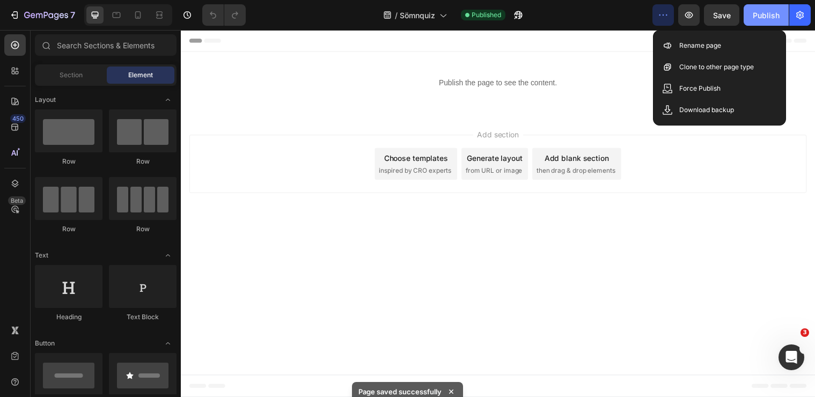
click at [781, 12] on button "Publish" at bounding box center [765, 14] width 45 height 21
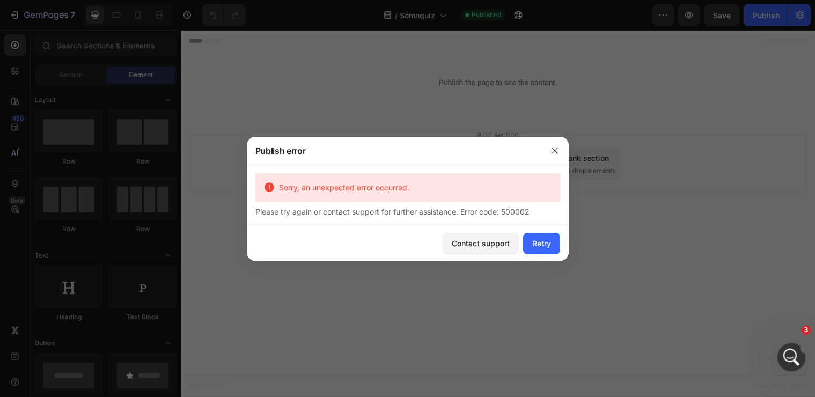
click at [795, 359] on div "Open Intercom Messenger" at bounding box center [789, 355] width 35 height 35
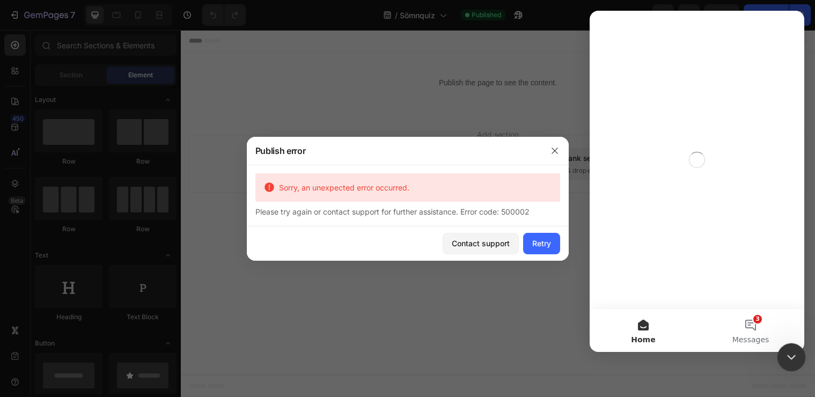
scroll to position [0, 0]
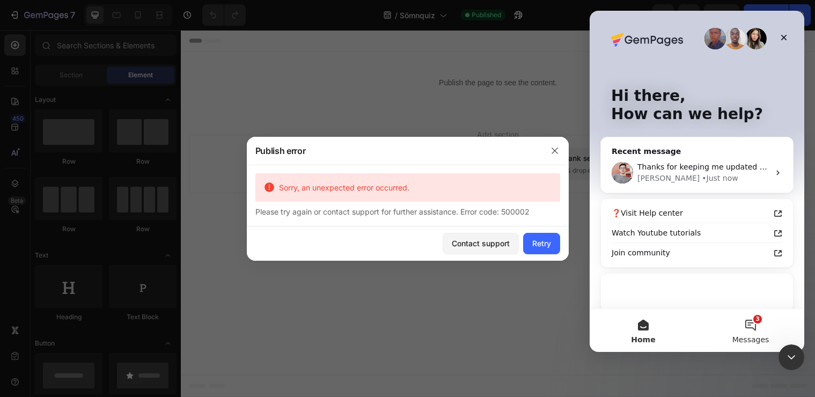
click at [753, 334] on button "3 Messages" at bounding box center [750, 330] width 107 height 43
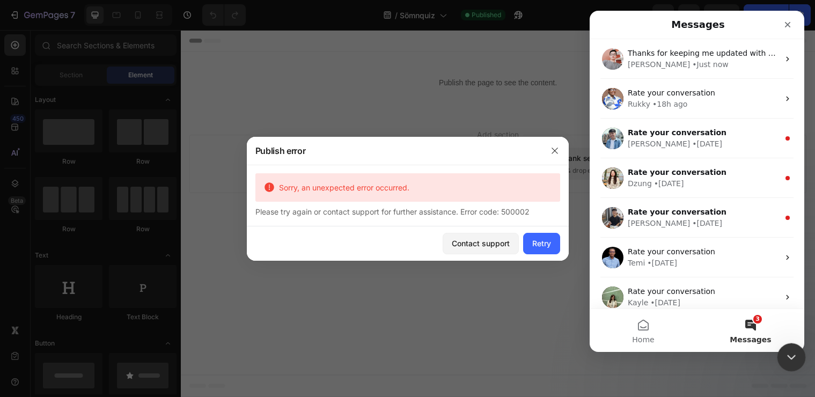
click at [787, 366] on div "Close Intercom Messenger" at bounding box center [790, 356] width 26 height 26
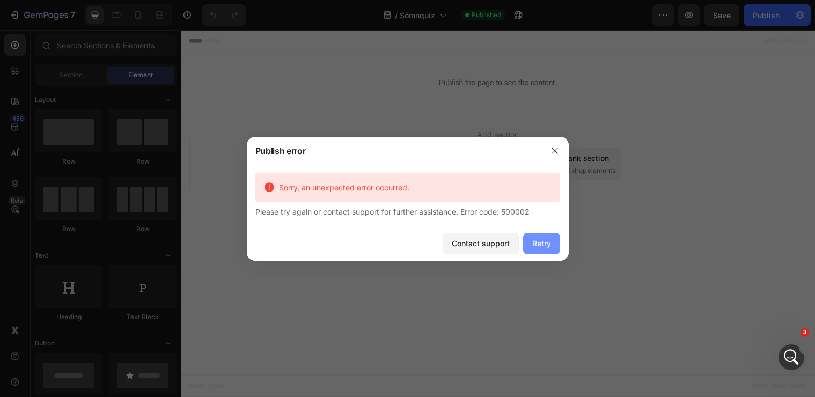
click at [543, 245] on div "Retry" at bounding box center [541, 243] width 19 height 11
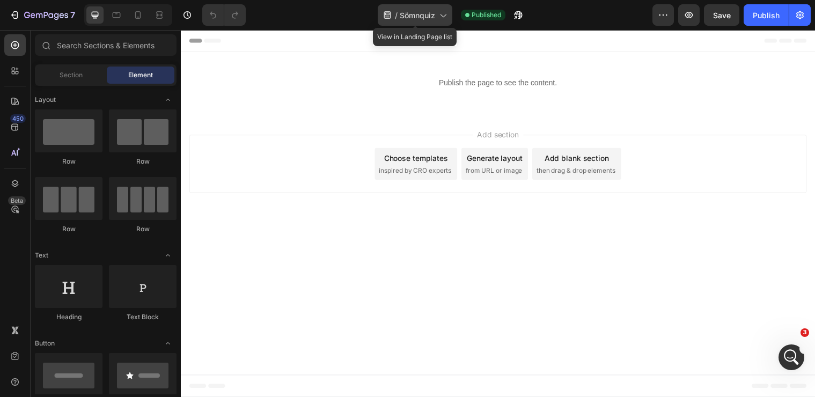
click at [445, 17] on icon at bounding box center [442, 15] width 11 height 11
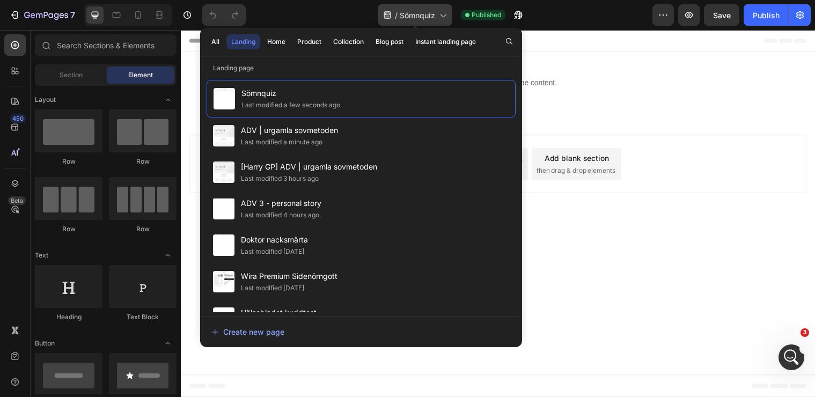
click at [445, 17] on icon at bounding box center [442, 15] width 11 height 11
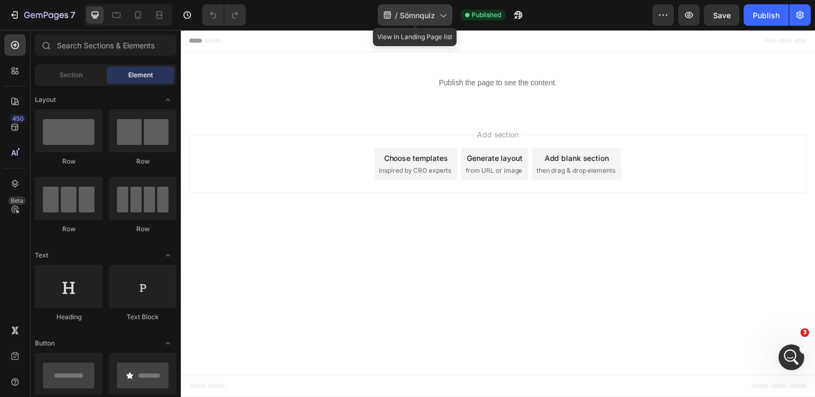
click at [418, 16] on span "Sömnquiz" at bounding box center [417, 15] width 35 height 11
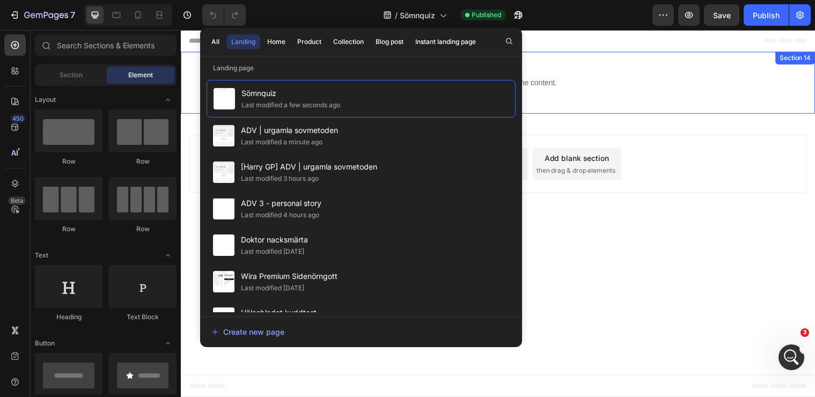
click at [630, 54] on div "Publish the page to see the content. Custom Code Section 14" at bounding box center [503, 83] width 644 height 63
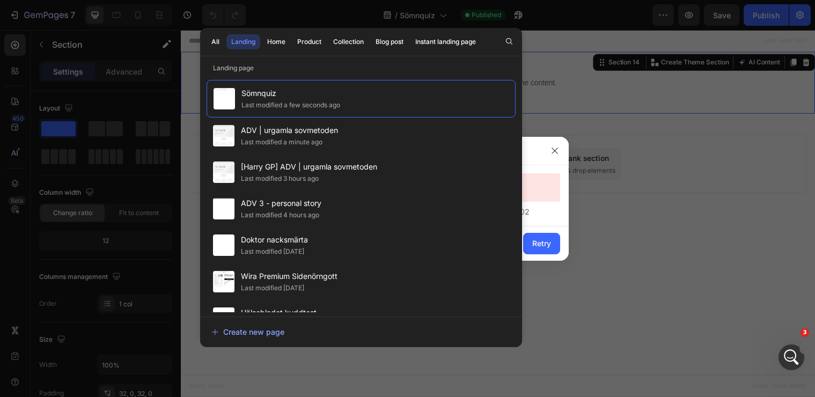
drag, startPoint x: 685, startPoint y: 175, endPoint x: 512, endPoint y: 147, distance: 175.6
click at [685, 175] on div at bounding box center [407, 198] width 815 height 397
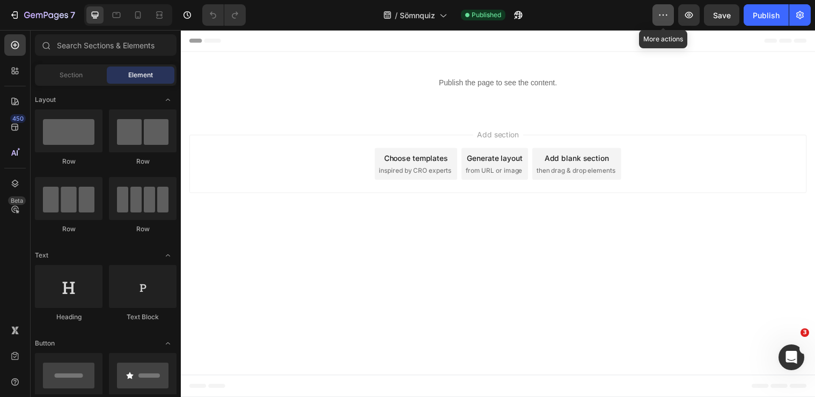
click at [668, 14] on icon "button" at bounding box center [663, 15] width 11 height 11
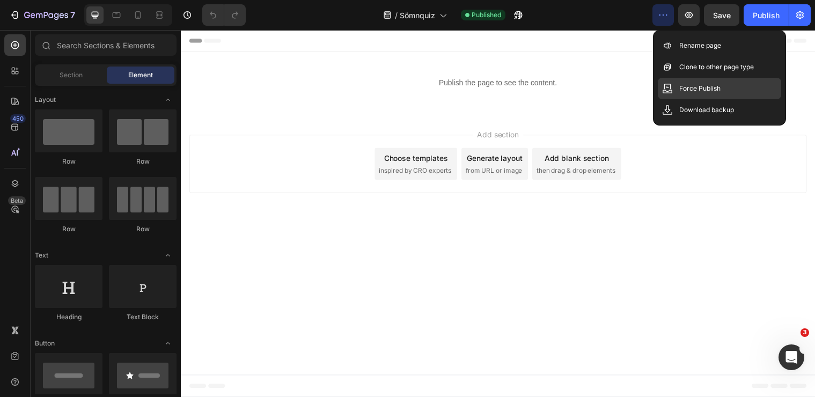
click at [702, 85] on p "Force Publish" at bounding box center [699, 88] width 41 height 11
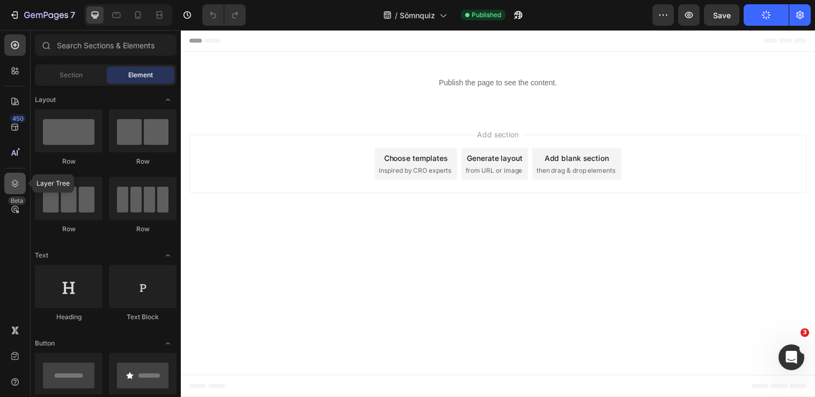
click at [9, 178] on div at bounding box center [14, 183] width 21 height 21
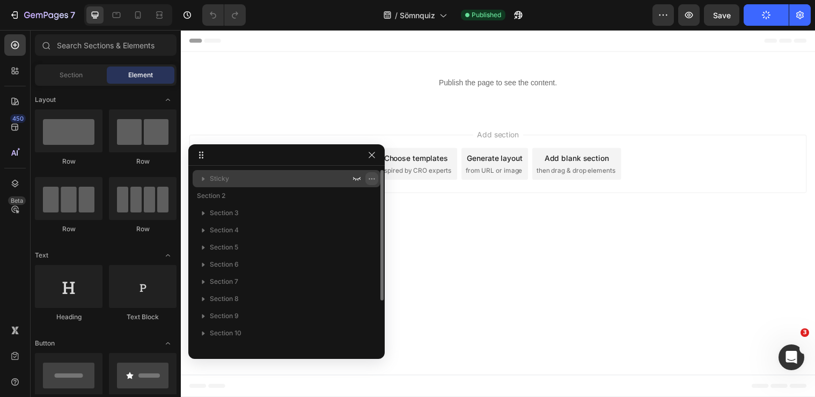
click at [373, 176] on icon "button" at bounding box center [371, 178] width 9 height 9
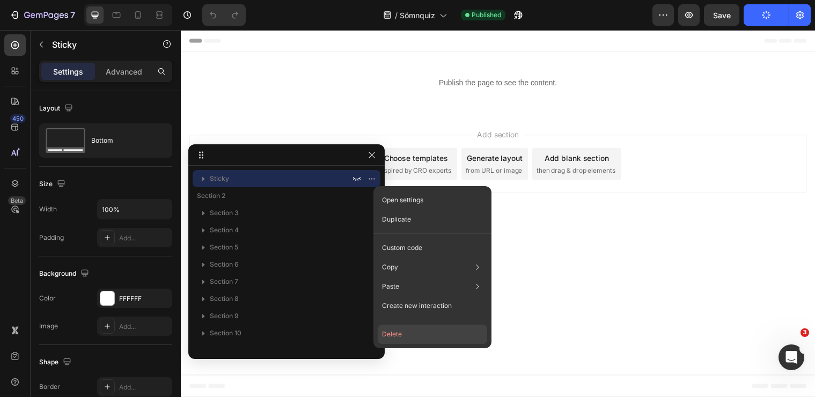
click at [413, 328] on button "Delete" at bounding box center [432, 334] width 109 height 19
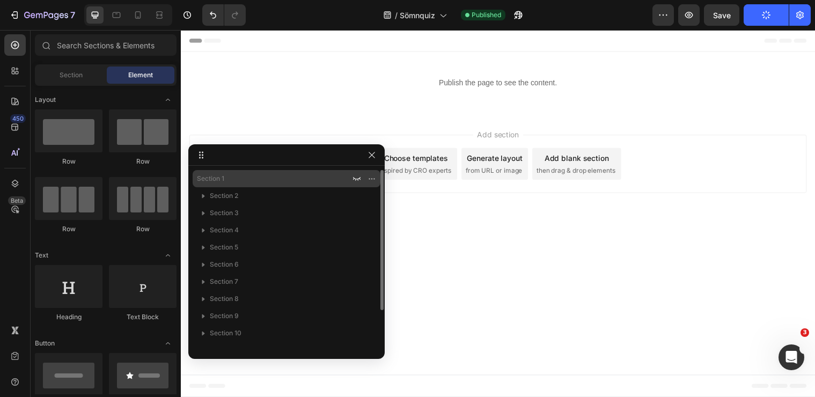
click at [297, 176] on p "Section 1" at bounding box center [268, 178] width 143 height 11
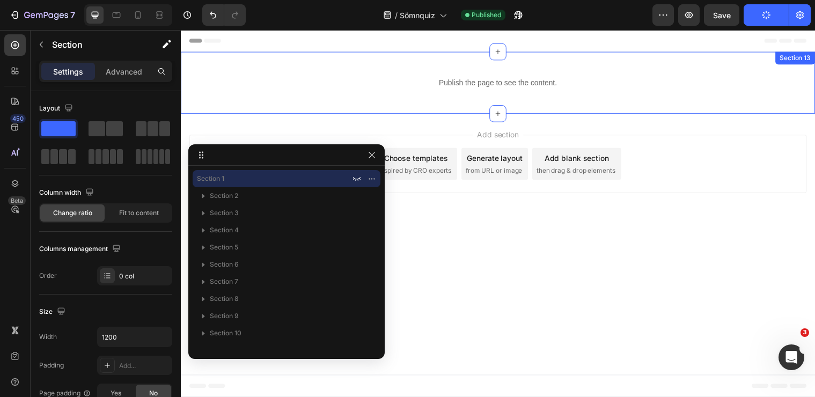
click at [382, 73] on div "Publish the page to see the content." at bounding box center [503, 83] width 644 height 28
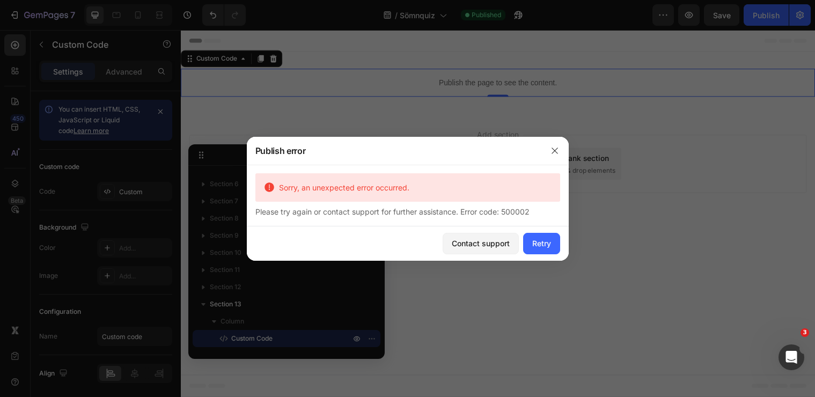
click at [504, 261] on div at bounding box center [407, 198] width 815 height 397
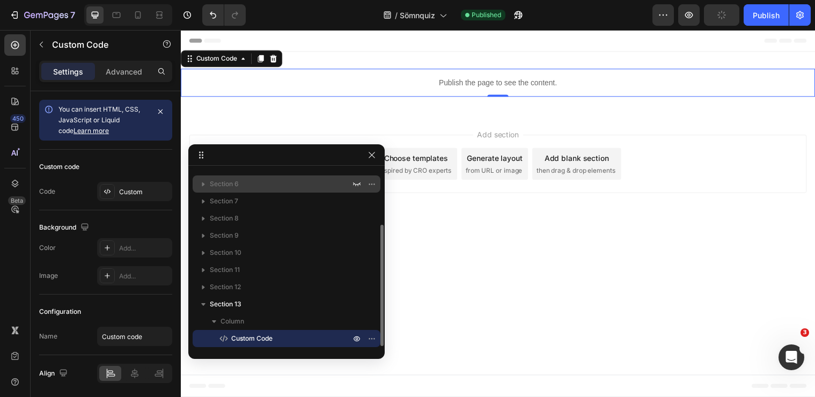
scroll to position [0, 0]
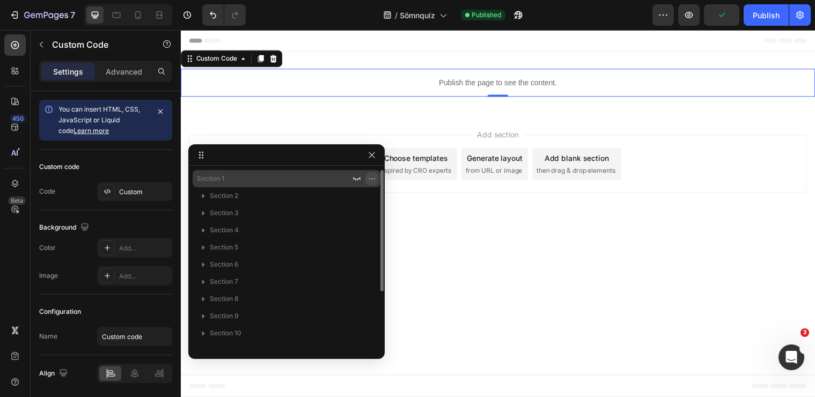
click at [374, 180] on icon "button" at bounding box center [371, 178] width 9 height 9
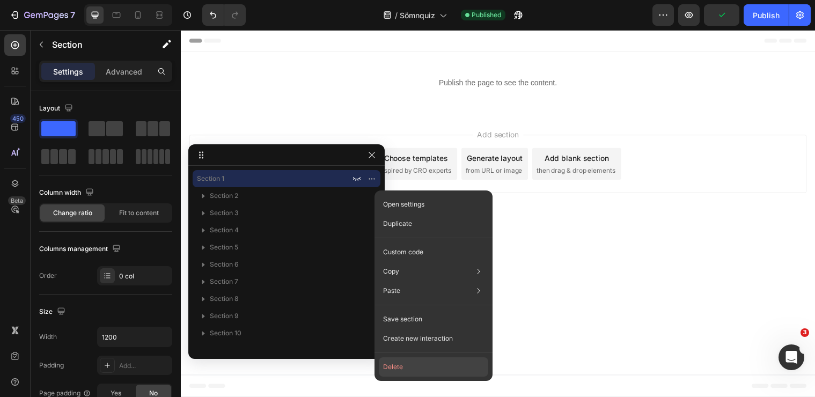
click at [395, 366] on button "Delete" at bounding box center [433, 366] width 109 height 19
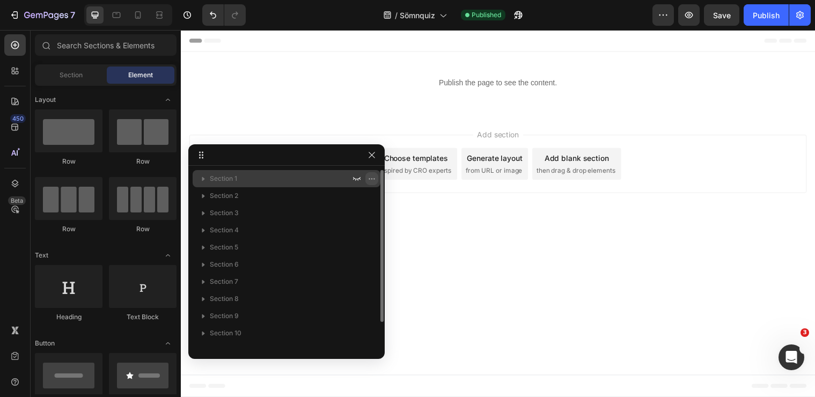
click at [369, 181] on icon "button" at bounding box center [371, 178] width 9 height 9
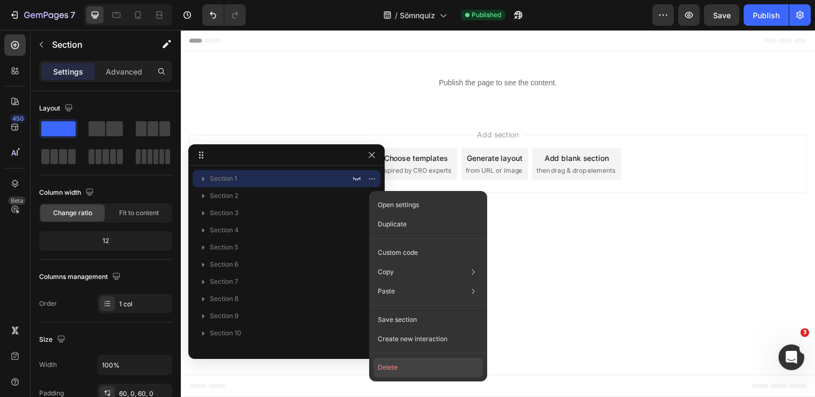
click at [402, 366] on button "Delete" at bounding box center [427, 367] width 109 height 19
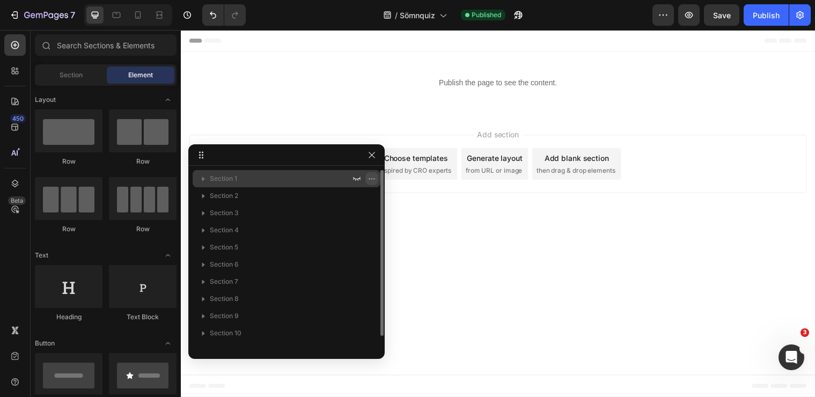
click at [370, 182] on icon "button" at bounding box center [371, 178] width 9 height 9
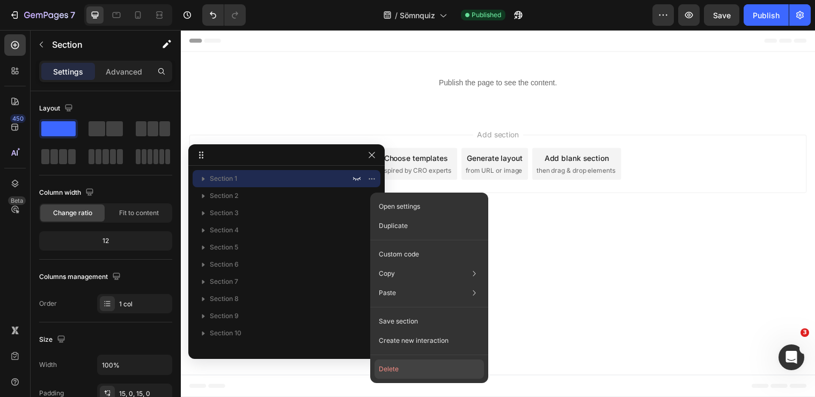
click at [408, 366] on button "Delete" at bounding box center [428, 368] width 109 height 19
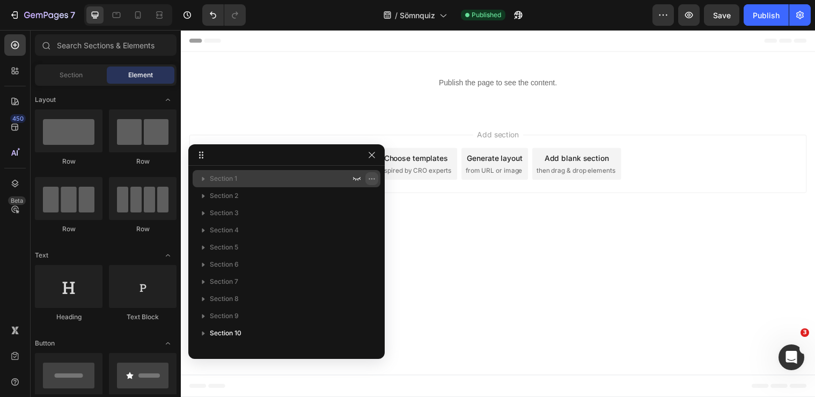
click at [369, 176] on icon "button" at bounding box center [371, 178] width 9 height 9
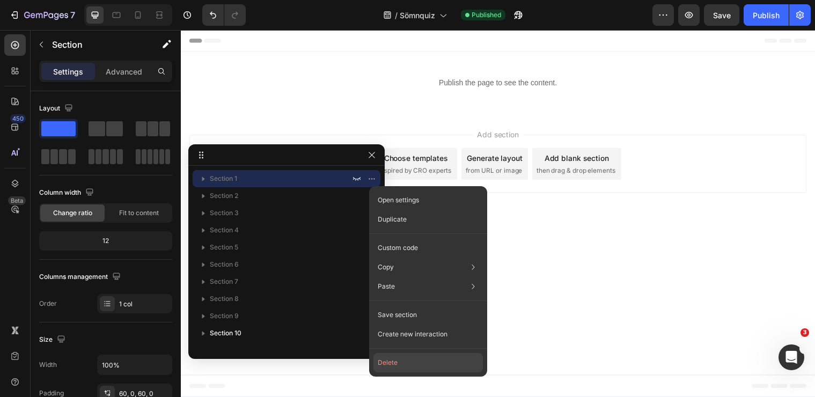
click at [412, 357] on button "Delete" at bounding box center [427, 362] width 109 height 19
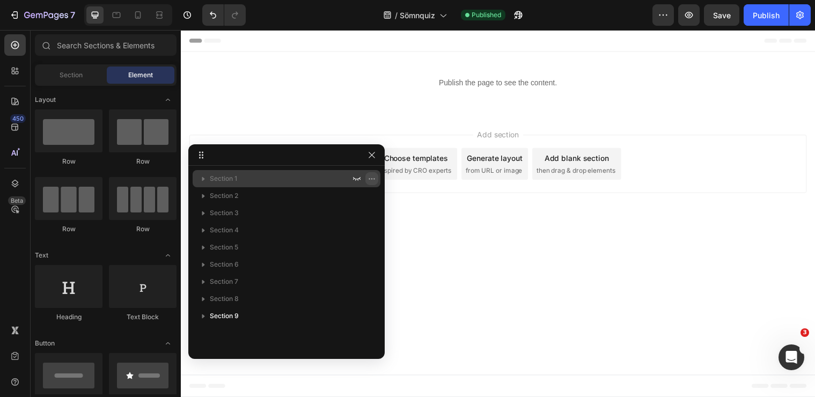
click at [372, 174] on button "button" at bounding box center [371, 178] width 13 height 13
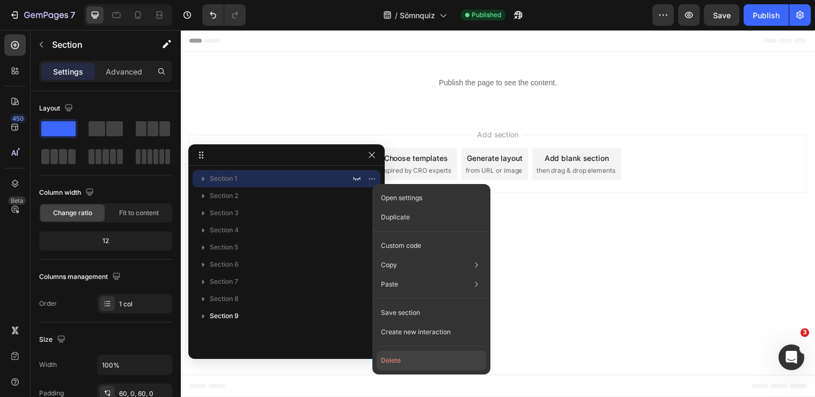
click at [418, 357] on button "Delete" at bounding box center [431, 360] width 109 height 19
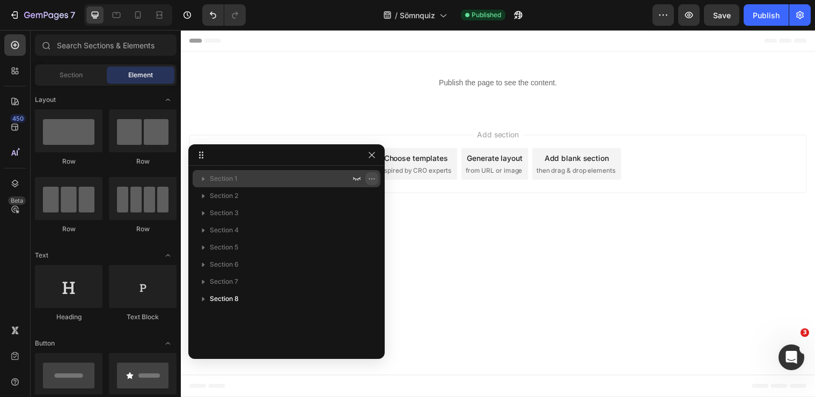
click at [373, 174] on icon "button" at bounding box center [371, 178] width 9 height 9
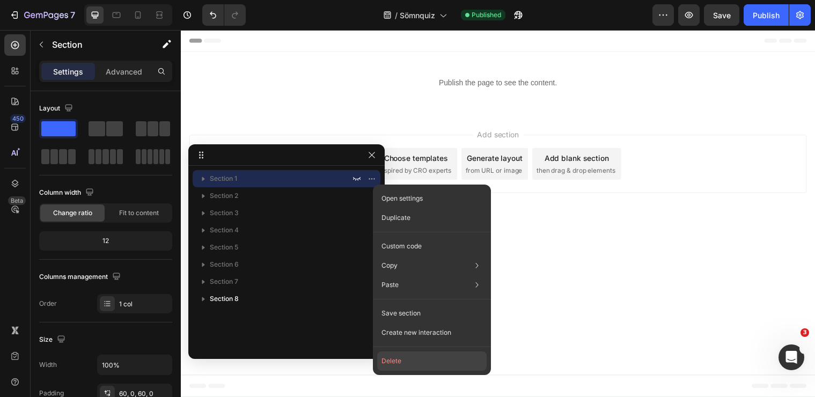
click at [402, 359] on button "Delete" at bounding box center [431, 360] width 109 height 19
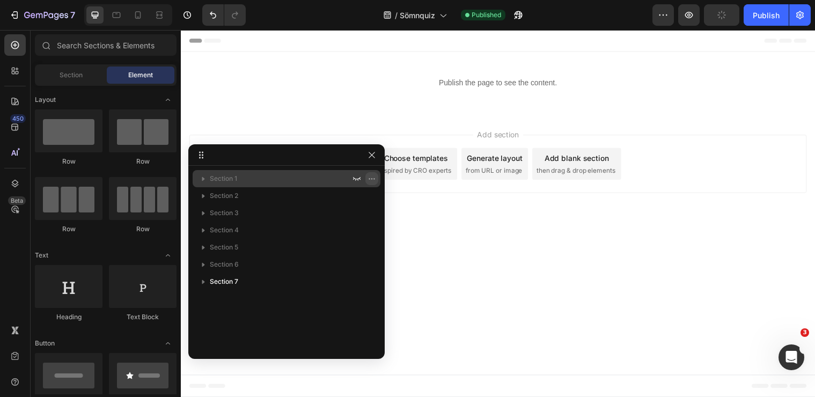
click at [372, 183] on button "button" at bounding box center [371, 178] width 13 height 13
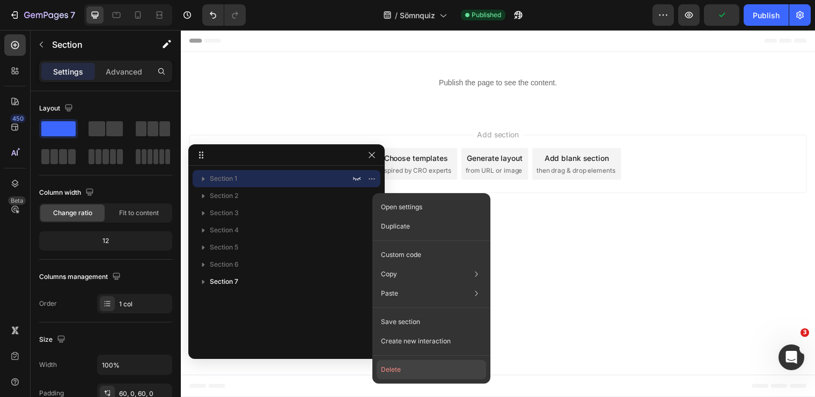
click at [396, 363] on button "Delete" at bounding box center [431, 369] width 109 height 19
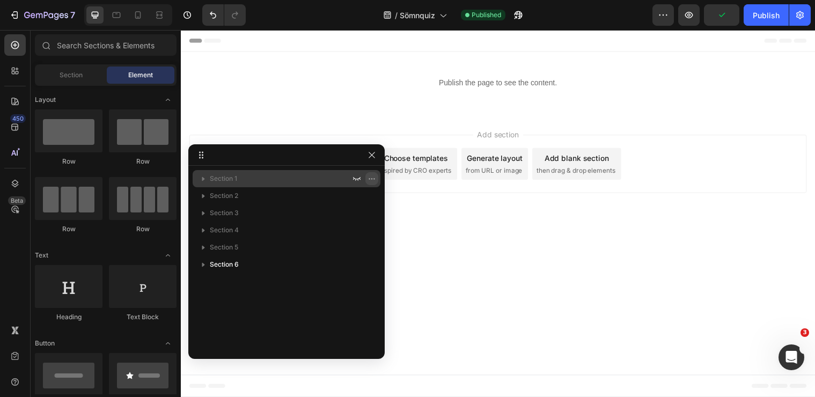
click at [372, 176] on icon "button" at bounding box center [371, 178] width 9 height 9
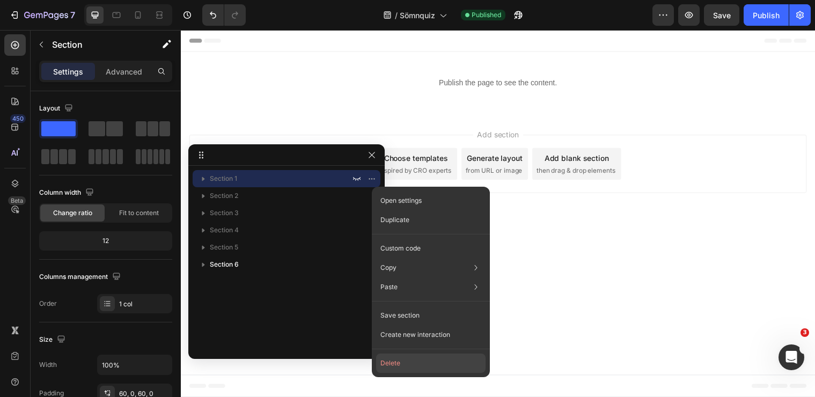
click at [391, 359] on button "Delete" at bounding box center [430, 362] width 109 height 19
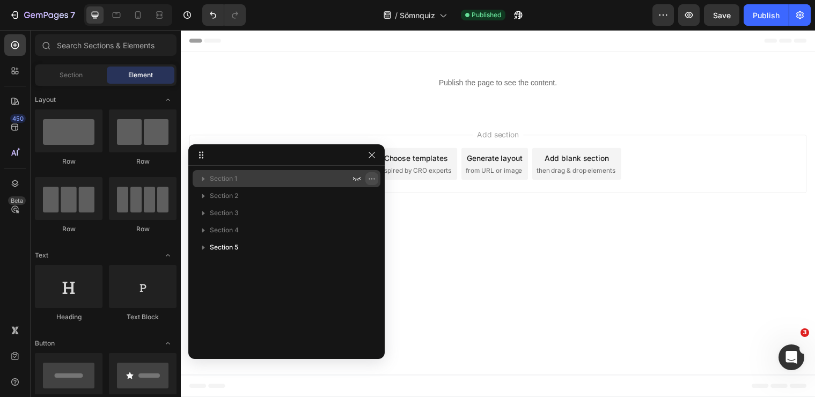
click at [371, 179] on icon "button" at bounding box center [371, 178] width 9 height 9
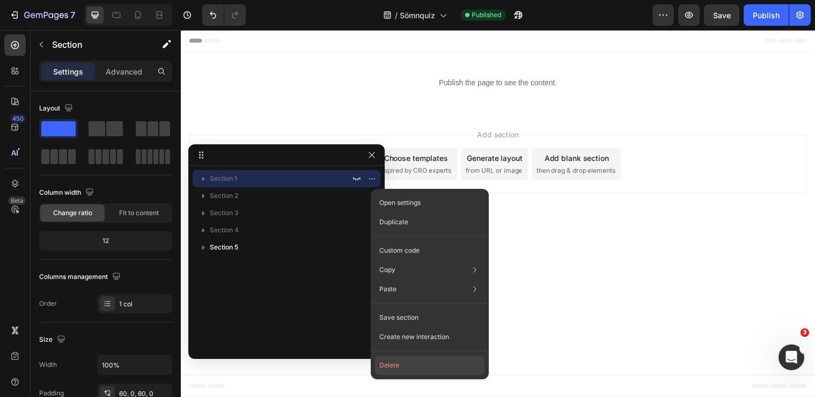
click at [382, 356] on button "Delete" at bounding box center [429, 365] width 109 height 19
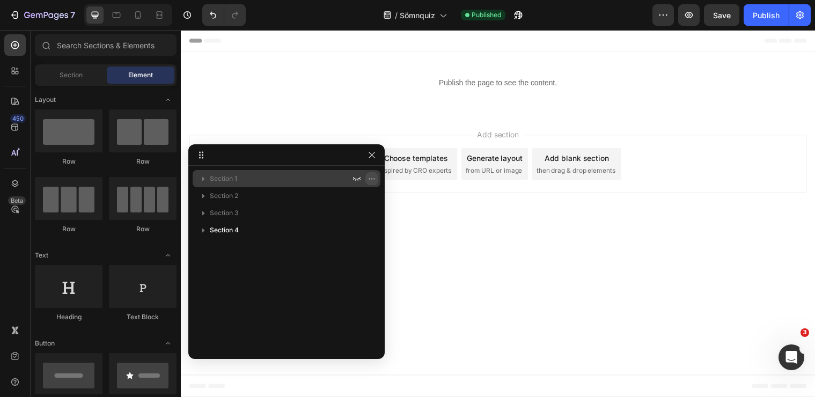
click at [373, 183] on button "button" at bounding box center [371, 178] width 13 height 13
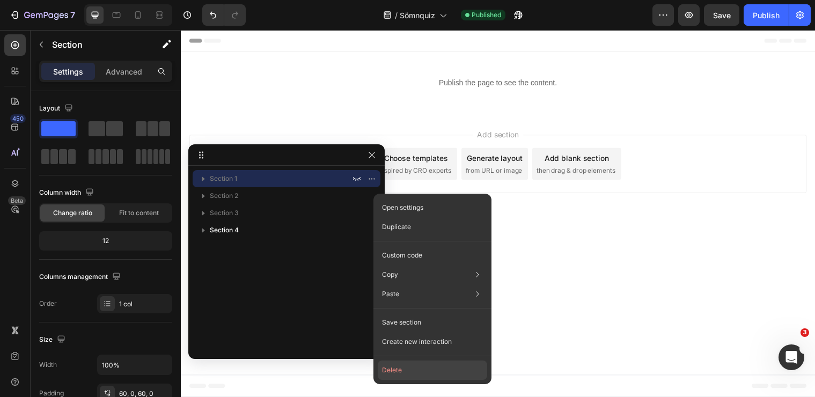
click at [397, 369] on button "Delete" at bounding box center [432, 369] width 109 height 19
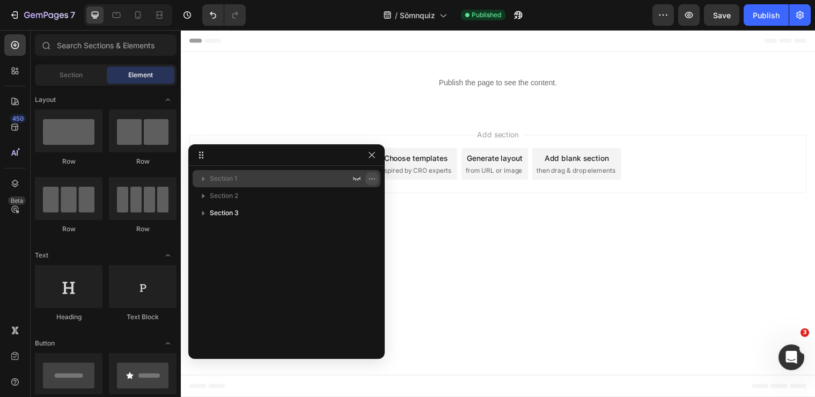
click at [373, 178] on icon "button" at bounding box center [373, 178] width 1 height 1
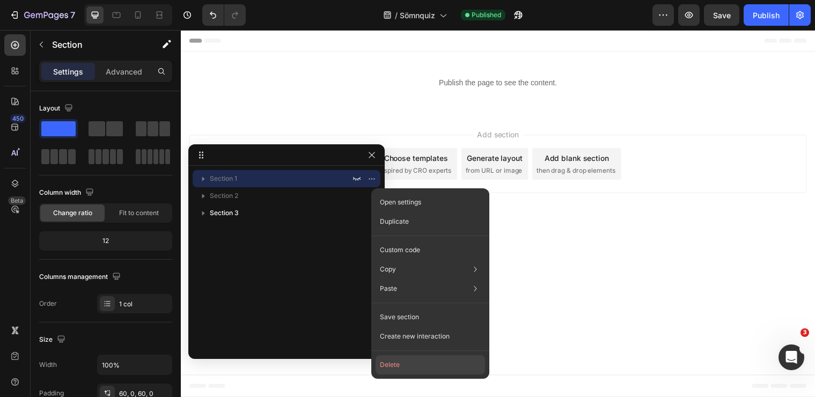
click at [407, 362] on button "Delete" at bounding box center [429, 364] width 109 height 19
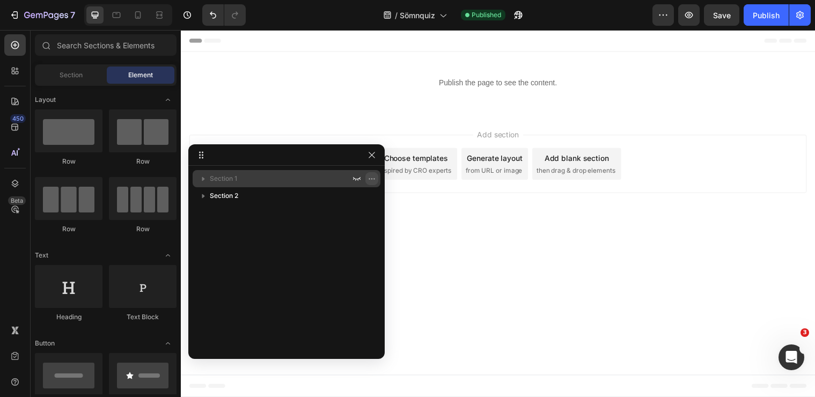
click at [369, 181] on icon "button" at bounding box center [371, 178] width 9 height 9
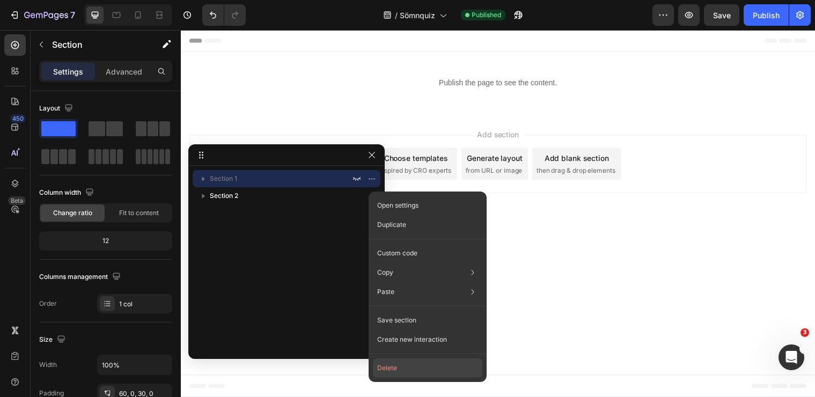
click at [392, 363] on button "Delete" at bounding box center [427, 367] width 109 height 19
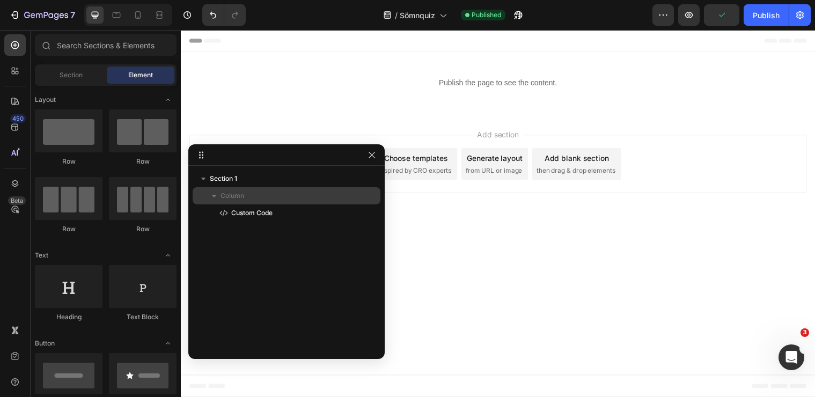
click at [247, 188] on div "Column" at bounding box center [286, 195] width 179 height 17
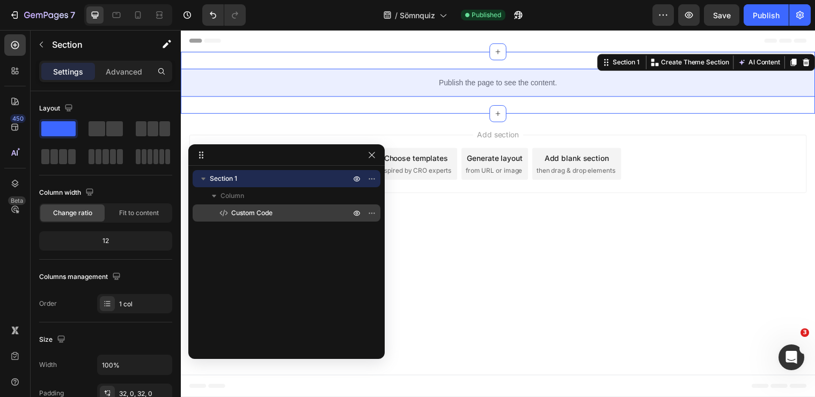
click at [255, 212] on span "Custom Code" at bounding box center [251, 213] width 41 height 11
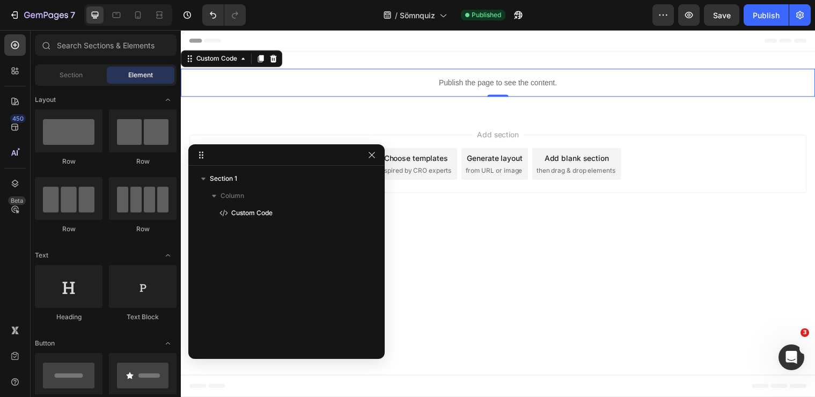
click at [404, 266] on body "Header Publish the page to see the content. Custom Code 0 Section 1 Root Start …" at bounding box center [503, 216] width 644 height 372
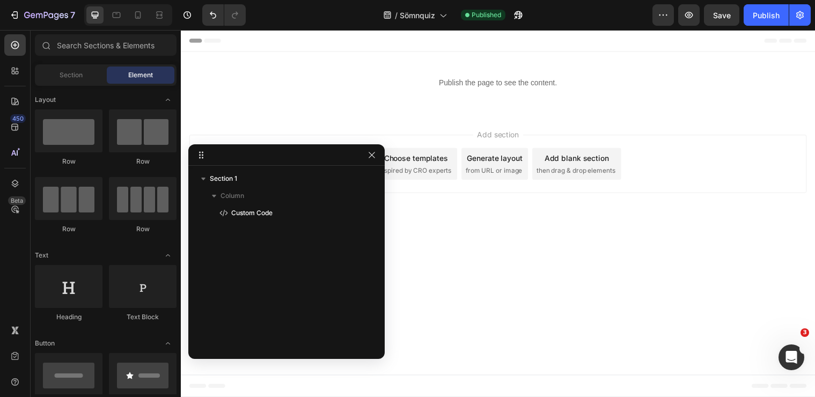
click at [446, 248] on body "Header Publish the page to see the content. Custom Code Section 1 Root Start wi…" at bounding box center [503, 216] width 644 height 372
click at [375, 154] on icon "button" at bounding box center [371, 155] width 9 height 9
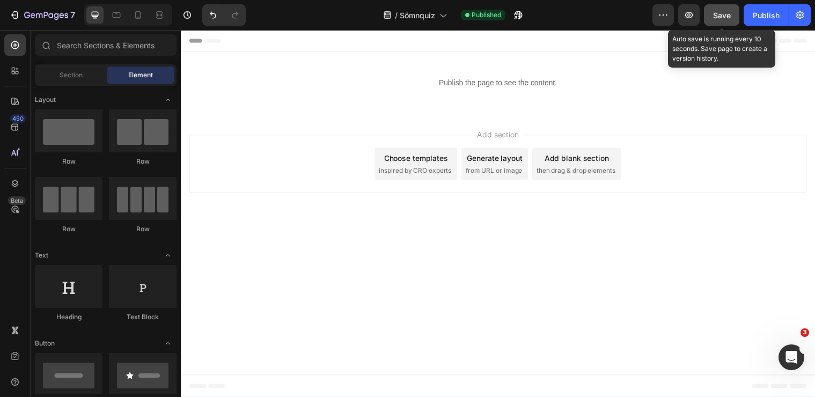
click at [712, 20] on button "Save" at bounding box center [721, 14] width 35 height 21
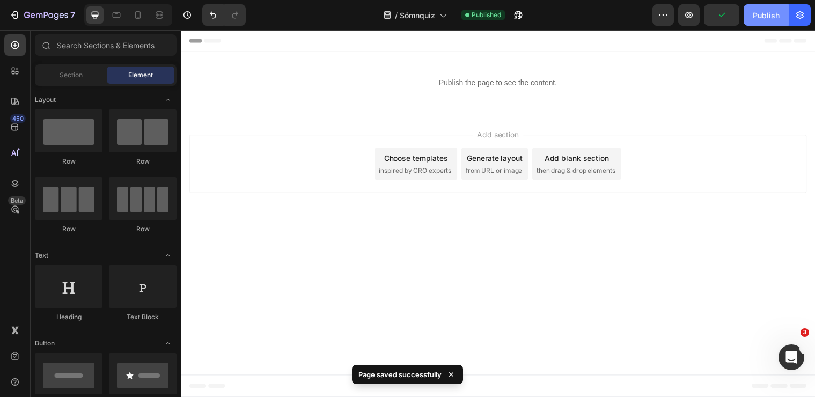
click at [770, 10] on div "Publish" at bounding box center [766, 15] width 27 height 11
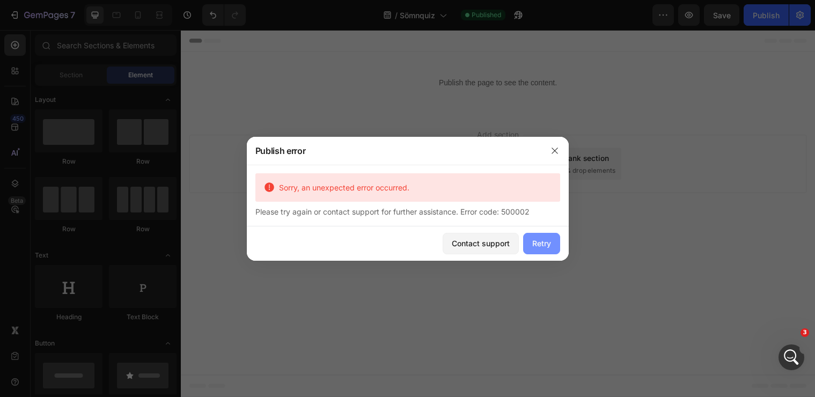
click at [539, 236] on button "Retry" at bounding box center [541, 243] width 37 height 21
click at [534, 234] on button "Retry" at bounding box center [541, 243] width 37 height 21
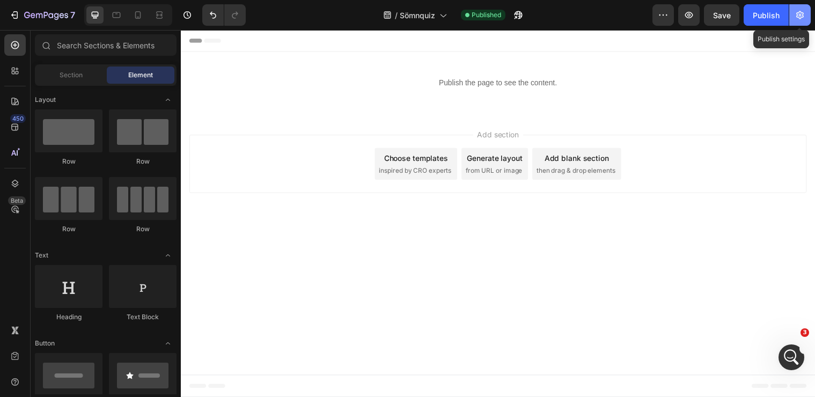
click at [796, 8] on button "button" at bounding box center [799, 14] width 21 height 21
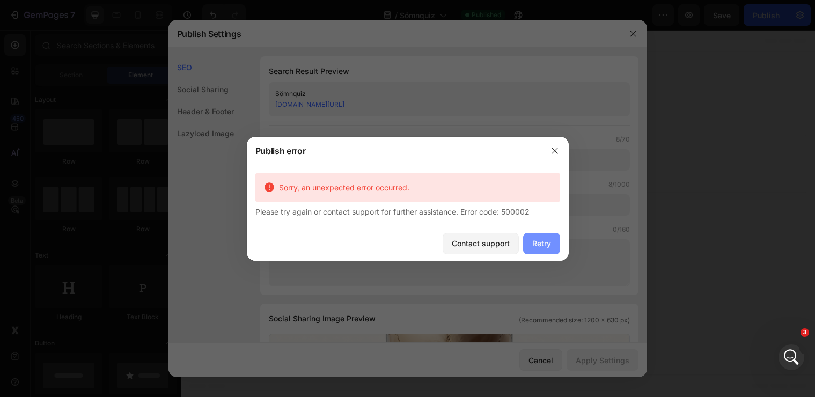
click at [548, 244] on div "Retry" at bounding box center [541, 243] width 19 height 11
click at [528, 246] on button "Retry" at bounding box center [541, 243] width 37 height 21
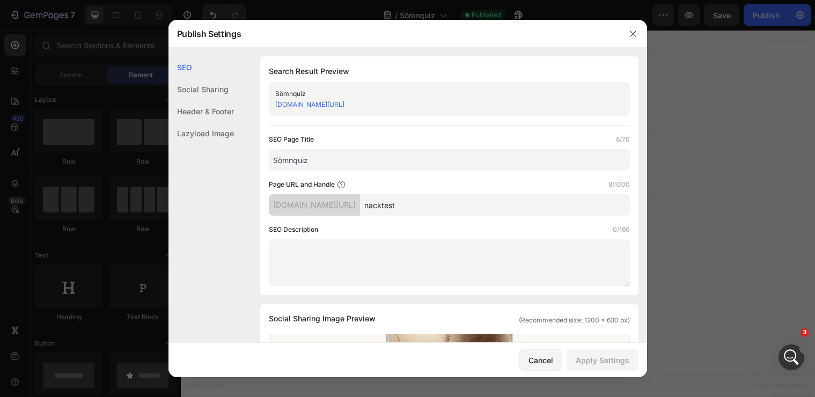
scroll to position [23, 0]
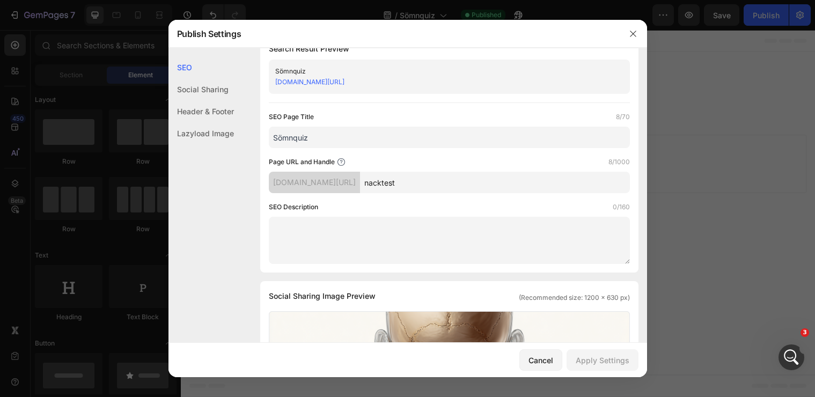
click at [423, 133] on input "Sömnquiz" at bounding box center [449, 137] width 361 height 21
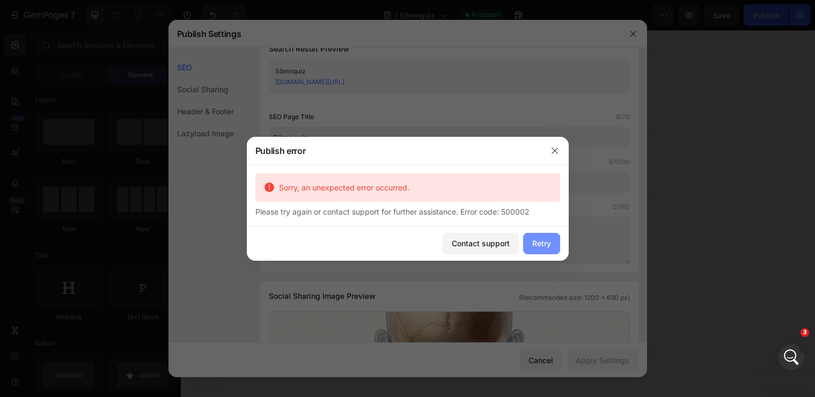
click at [555, 248] on button "Retry" at bounding box center [541, 243] width 37 height 21
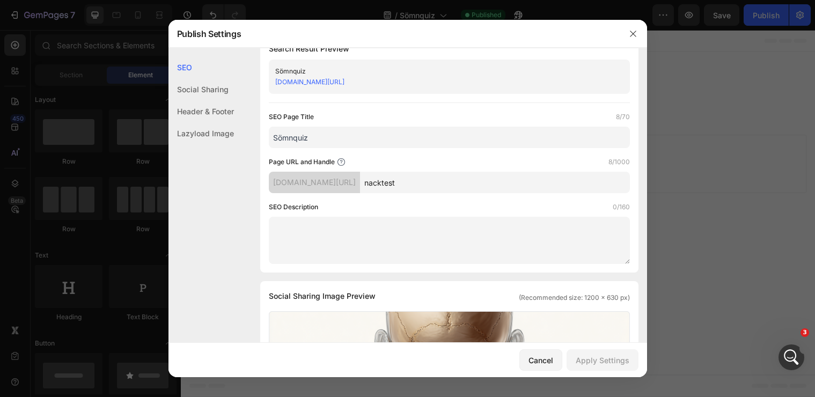
click at [373, 137] on input "Sömnquiz" at bounding box center [449, 137] width 361 height 21
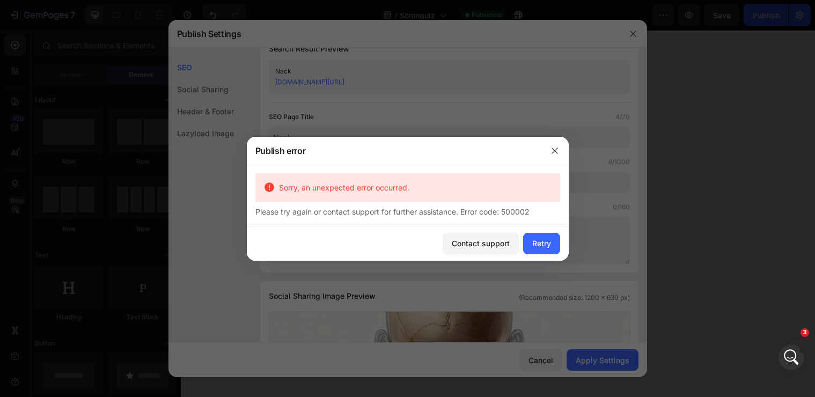
type input "Nackr"
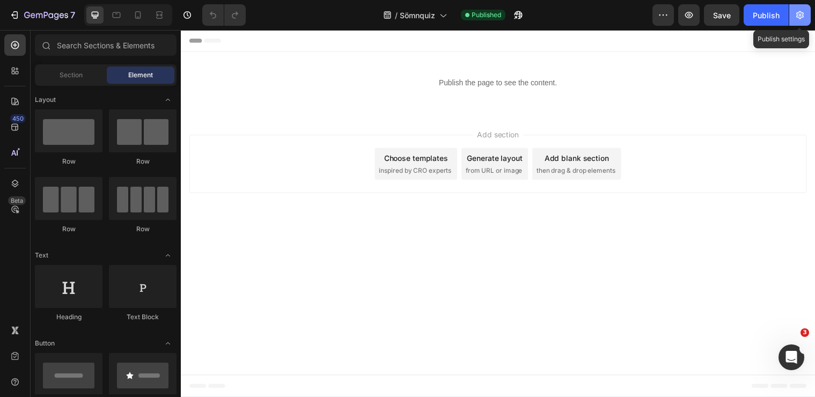
click at [798, 8] on button "button" at bounding box center [799, 14] width 21 height 21
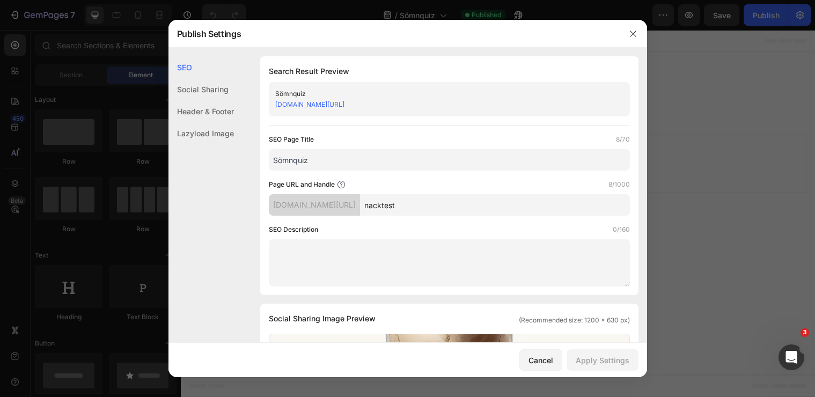
click at [402, 158] on input "Sömnquiz" at bounding box center [449, 159] width 361 height 21
type input "Nacktest"
click at [415, 271] on textarea at bounding box center [449, 262] width 361 height 47
paste textarea "Upptäck den verkliga orsaken till din nacksmärtaTa vårt kostnadsfria test och f…"
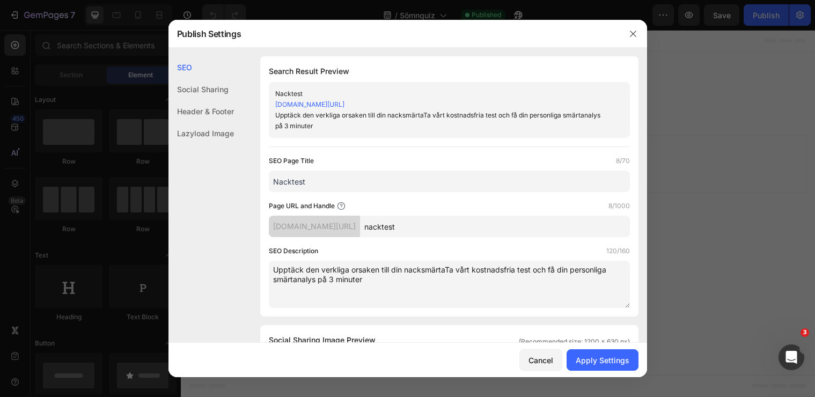
click at [445, 271] on textarea "Upptäck den verkliga orsaken till din nacksmärtaTa vårt kostnadsfria test och f…" at bounding box center [449, 284] width 361 height 47
click at [446, 271] on textarea "Upptäck den verkliga orsaken till din nacksmärtaTa vårt kostnadsfria test och f…" at bounding box center [449, 284] width 361 height 47
click at [444, 272] on textarea "Upptäck den verkliga orsaken till din nacksmärtaTa vårt kostnadsfria test och f…" at bounding box center [449, 284] width 361 height 47
click at [477, 290] on textarea "Upptäck den verkliga orsaken till din nacksmärta - Ta vårt kostnadsfria test oc…" at bounding box center [449, 284] width 361 height 47
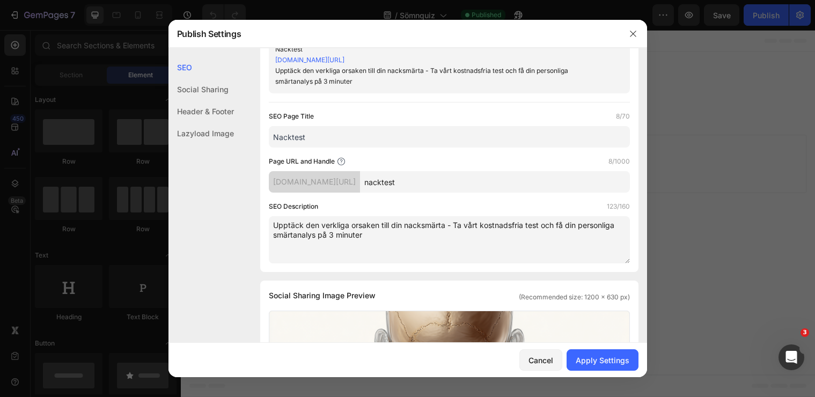
scroll to position [51, 0]
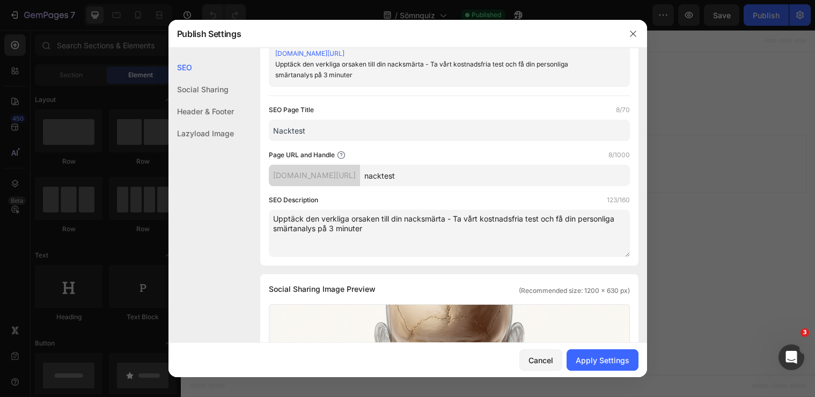
type textarea "Upptäck den verkliga orsaken till din nacksmärta - Ta vårt kostnadsfria test oc…"
click at [435, 127] on input "Nacktest" at bounding box center [449, 130] width 361 height 21
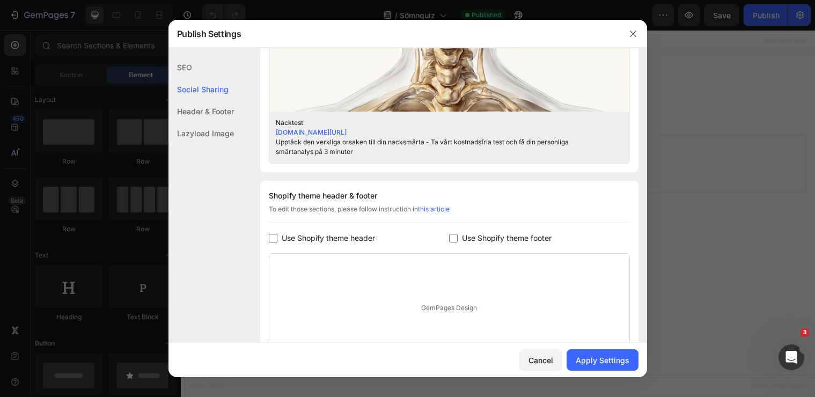
scroll to position [528, 0]
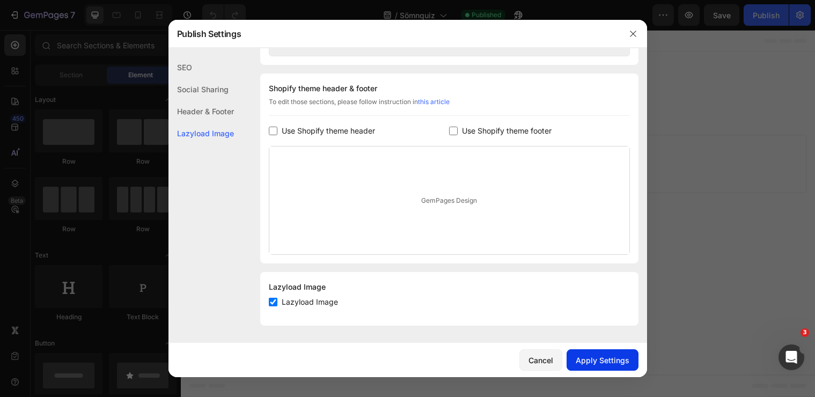
click at [594, 357] on div "Apply Settings" at bounding box center [603, 360] width 54 height 11
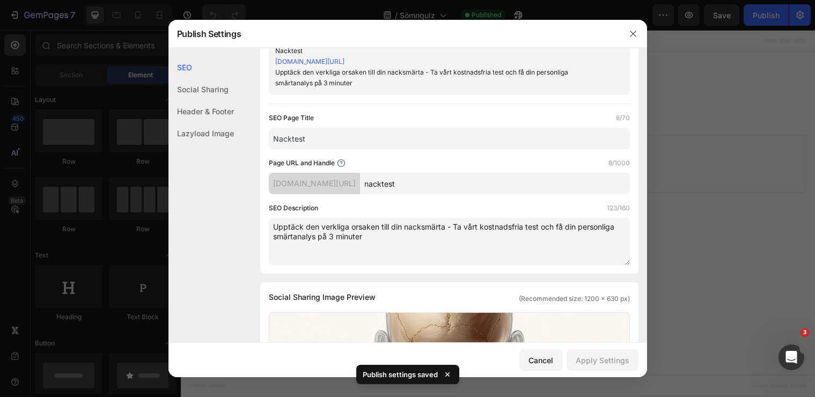
scroll to position [31, 0]
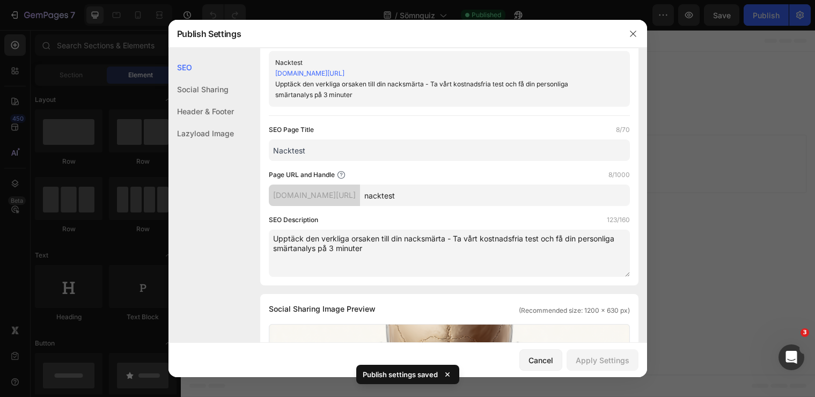
click at [718, 176] on div at bounding box center [407, 198] width 815 height 397
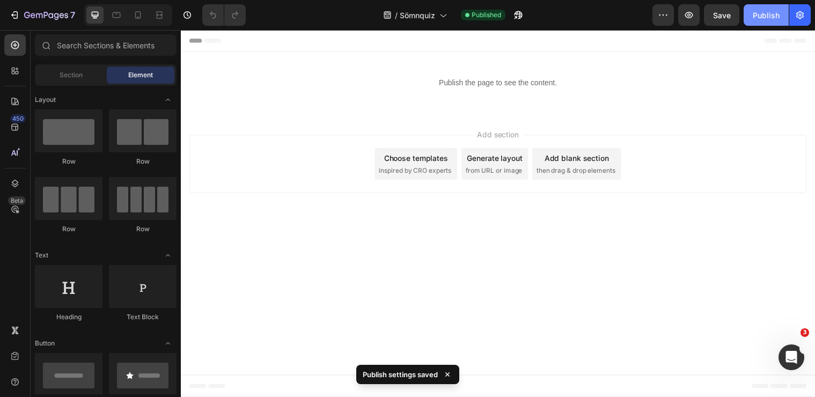
click at [751, 9] on button "Publish" at bounding box center [765, 14] width 45 height 21
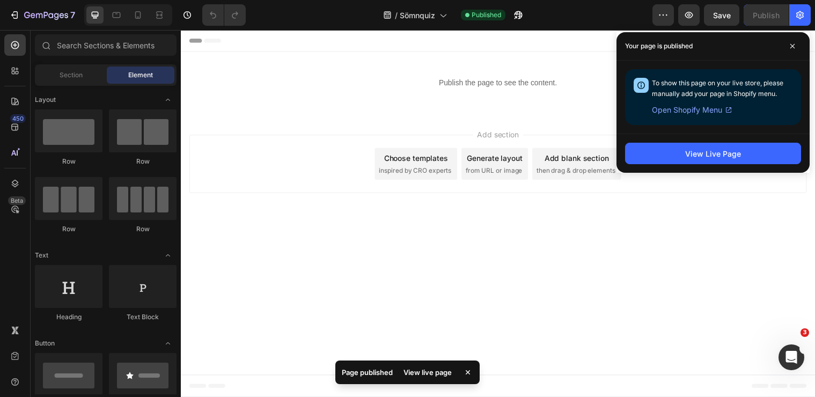
click at [427, 374] on div "View live page" at bounding box center [427, 372] width 61 height 15
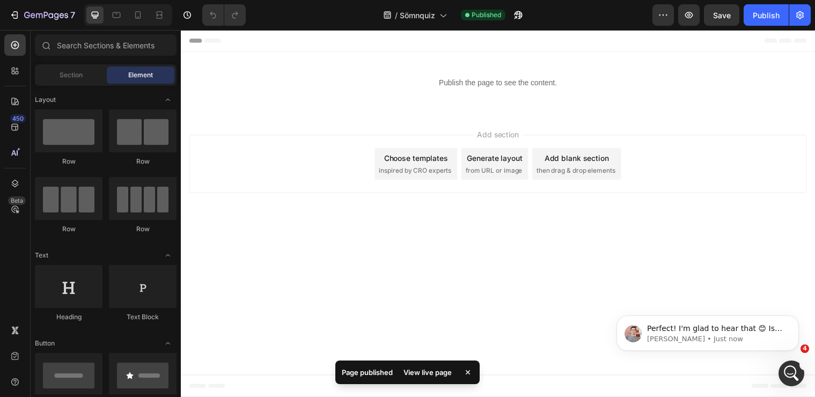
scroll to position [0, 0]
